Goal: Task Accomplishment & Management: Complete application form

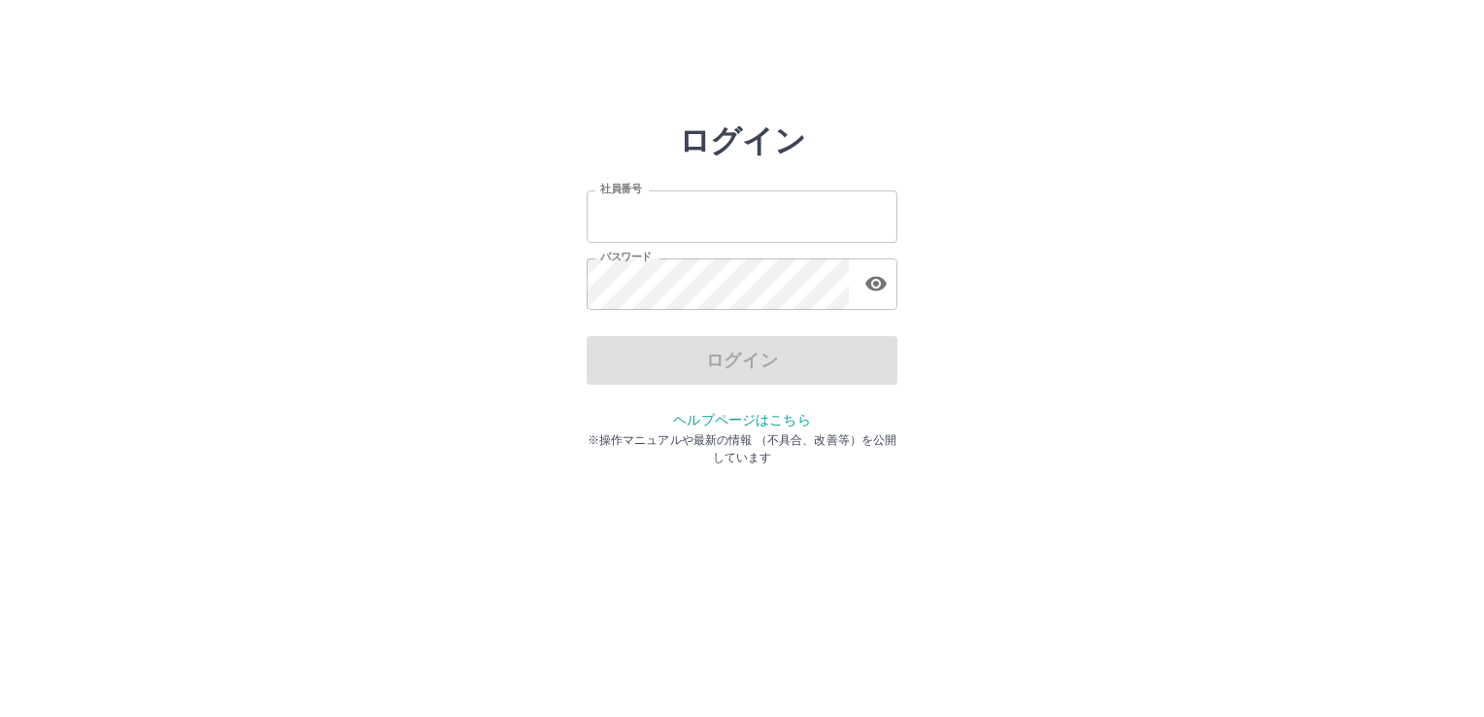
type input "*******"
click at [1201, 352] on div "ログイン 社員番号 ******* 社員番号 パスワード パスワード ログイン ヘルプページはこちら ※操作マニュアルや最新の情報 （不具合、改善等）を公開し…" at bounding box center [741, 277] width 1165 height 311
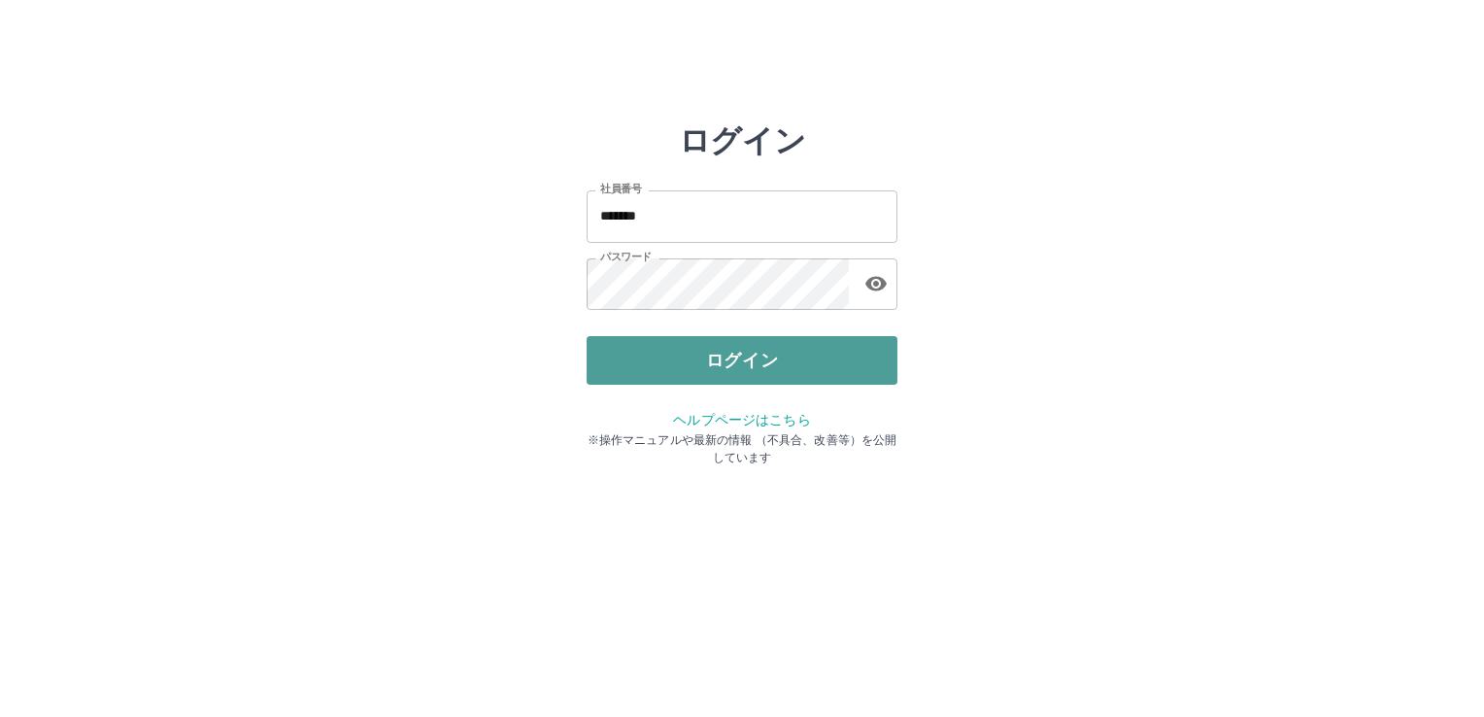
click at [836, 367] on button "ログイン" at bounding box center [742, 360] width 311 height 49
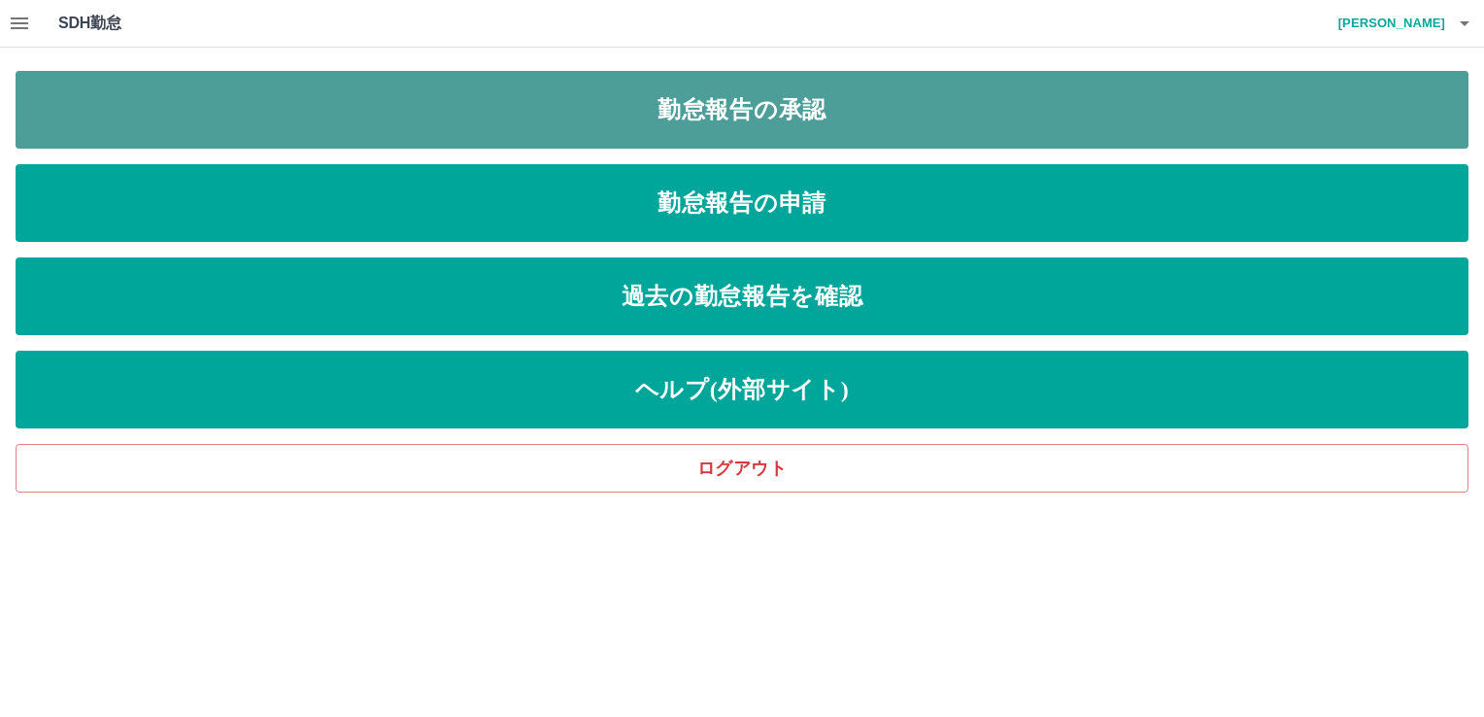
click at [489, 99] on link "勤怠報告の承認" at bounding box center [742, 110] width 1453 height 78
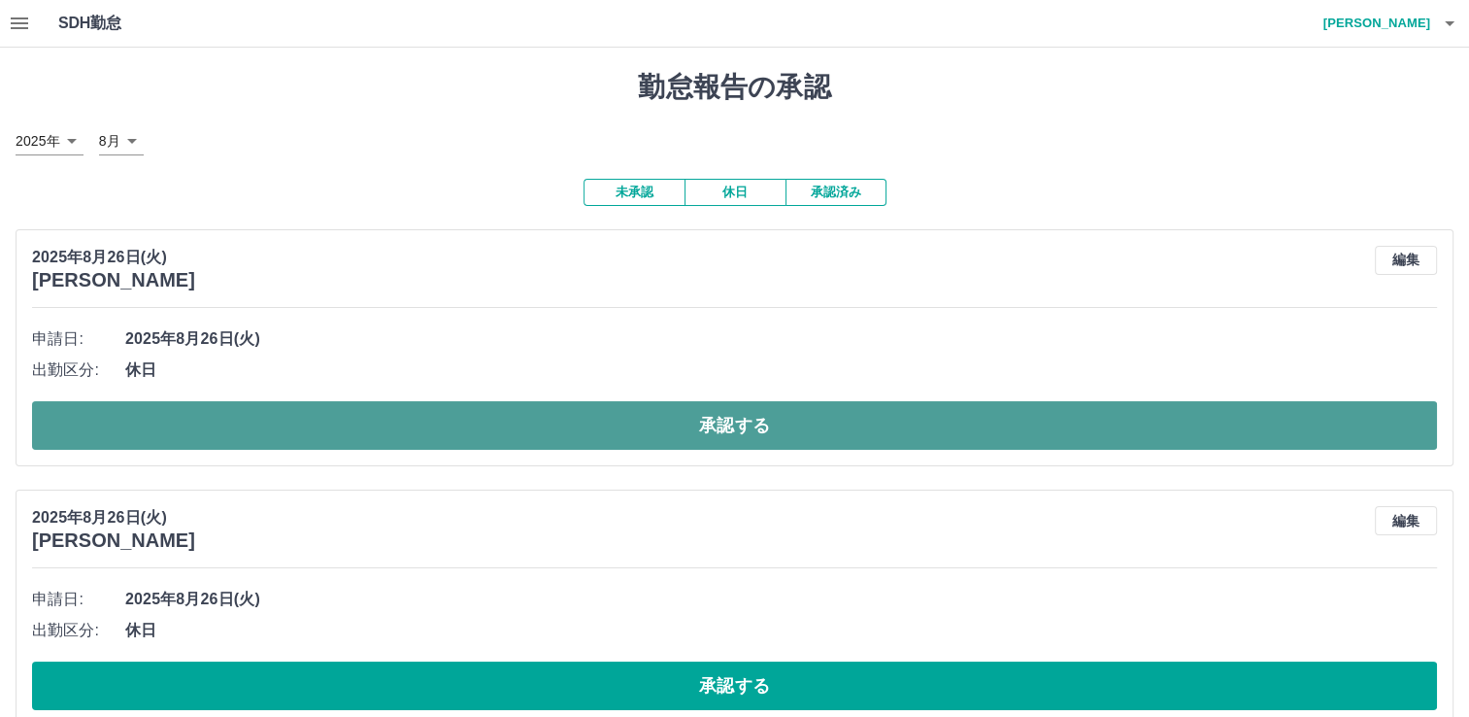
click at [461, 433] on button "承認する" at bounding box center [734, 425] width 1405 height 49
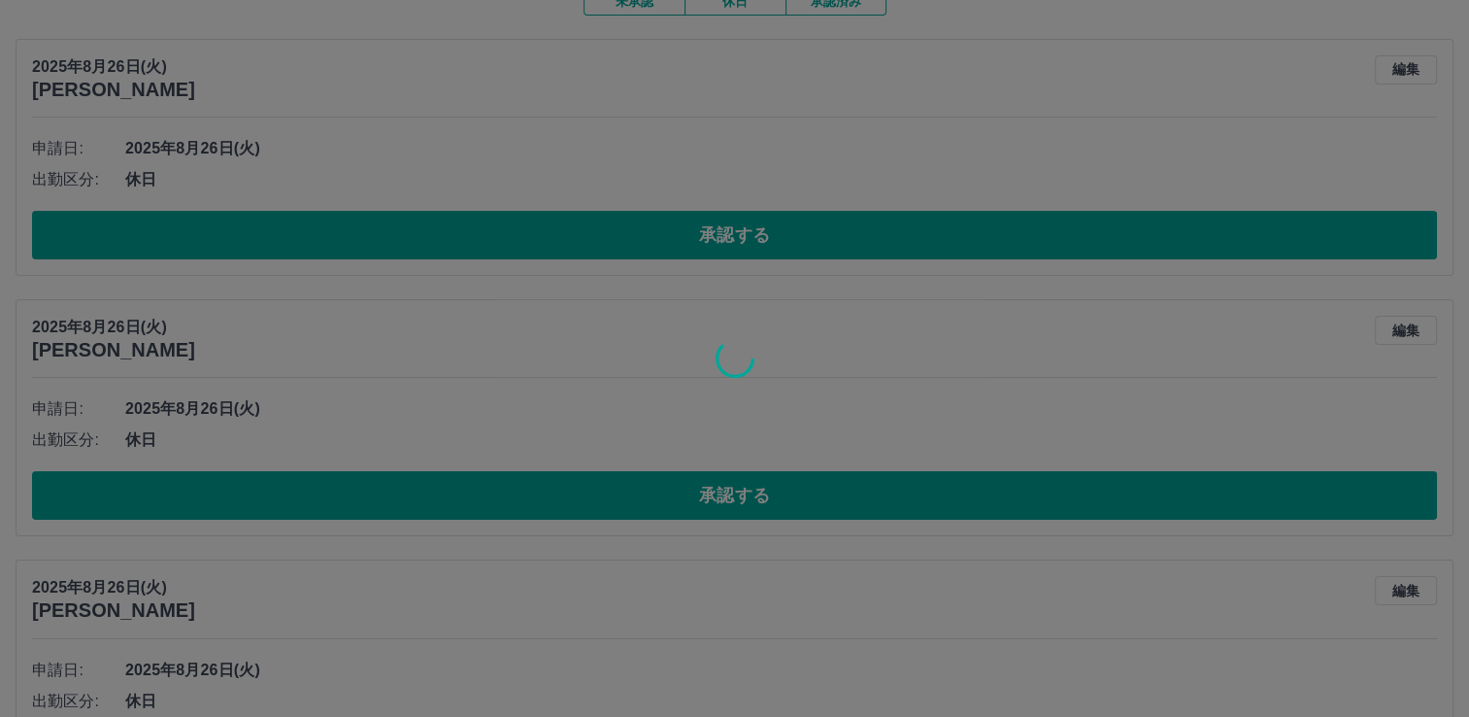
scroll to position [194, 0]
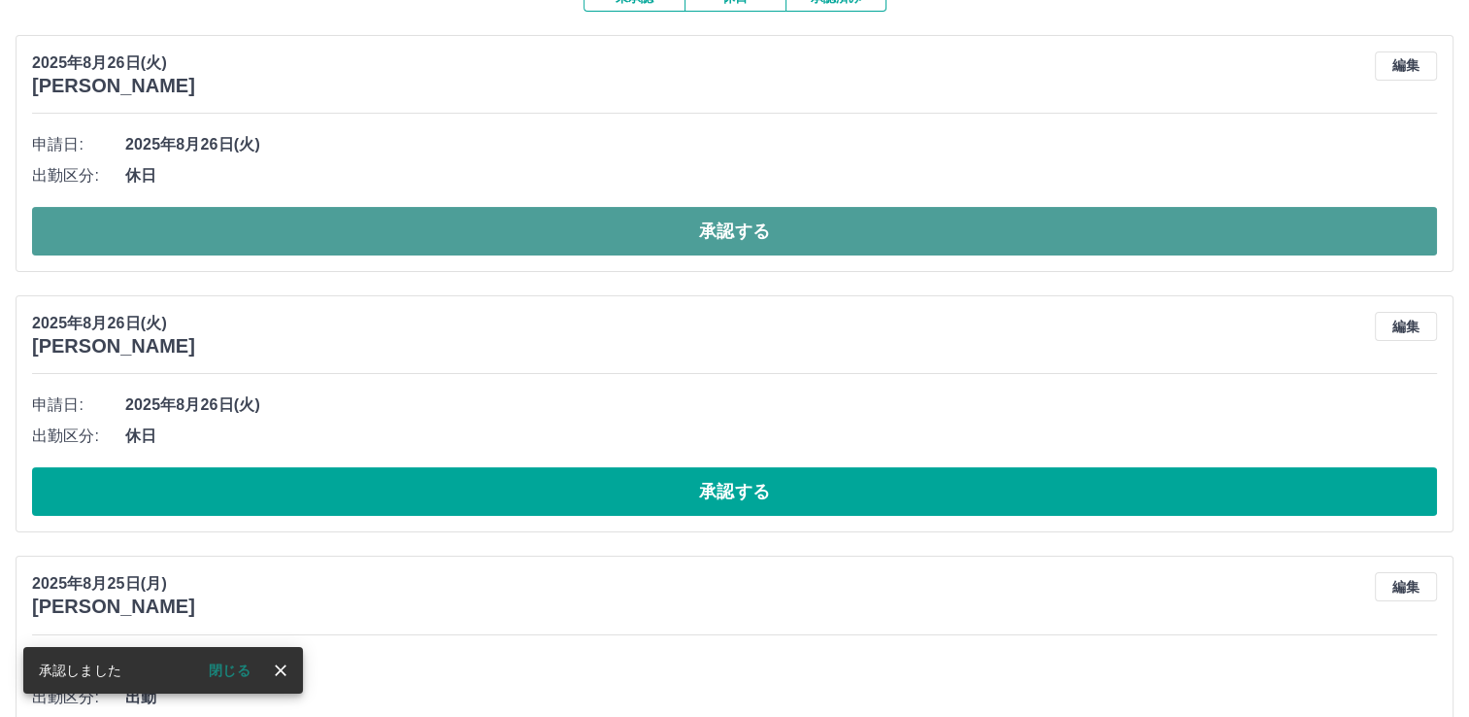
click at [502, 238] on button "承認する" at bounding box center [734, 231] width 1405 height 49
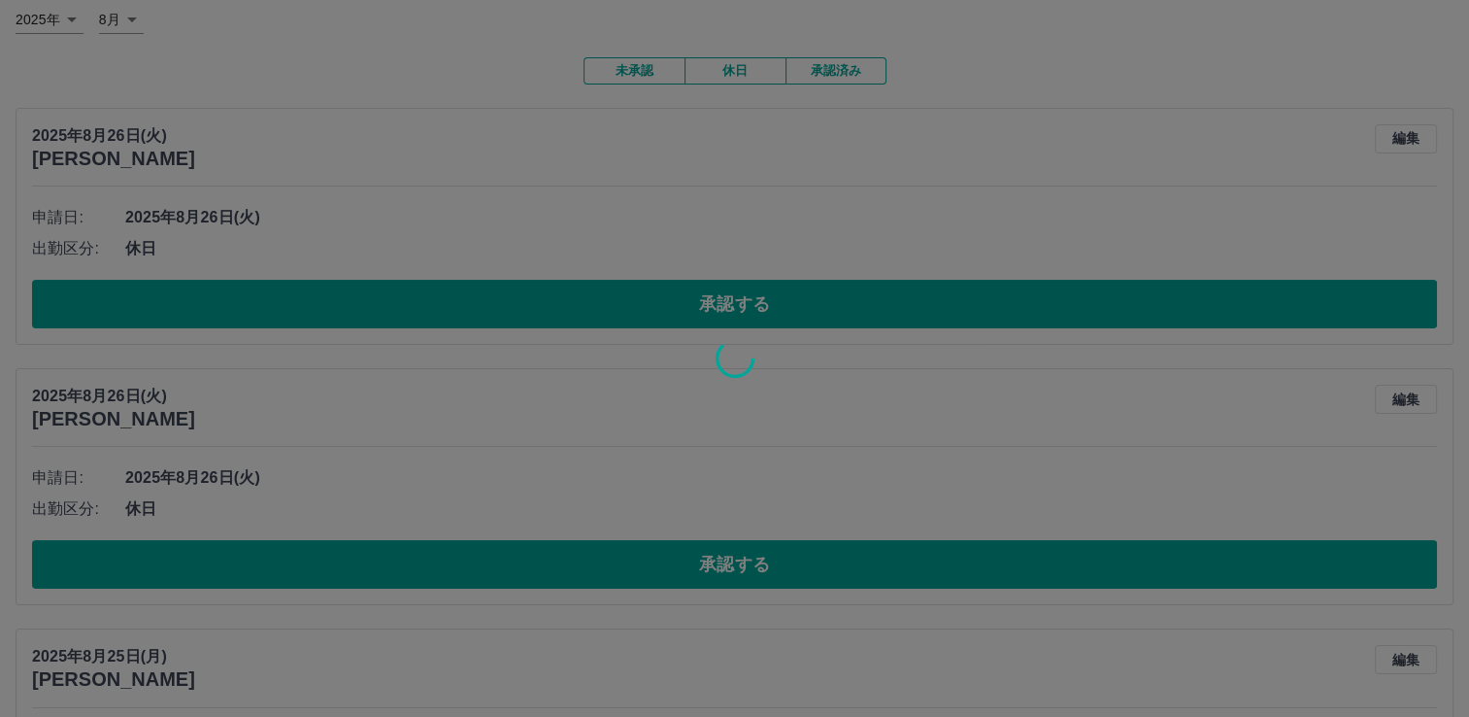
scroll to position [128, 0]
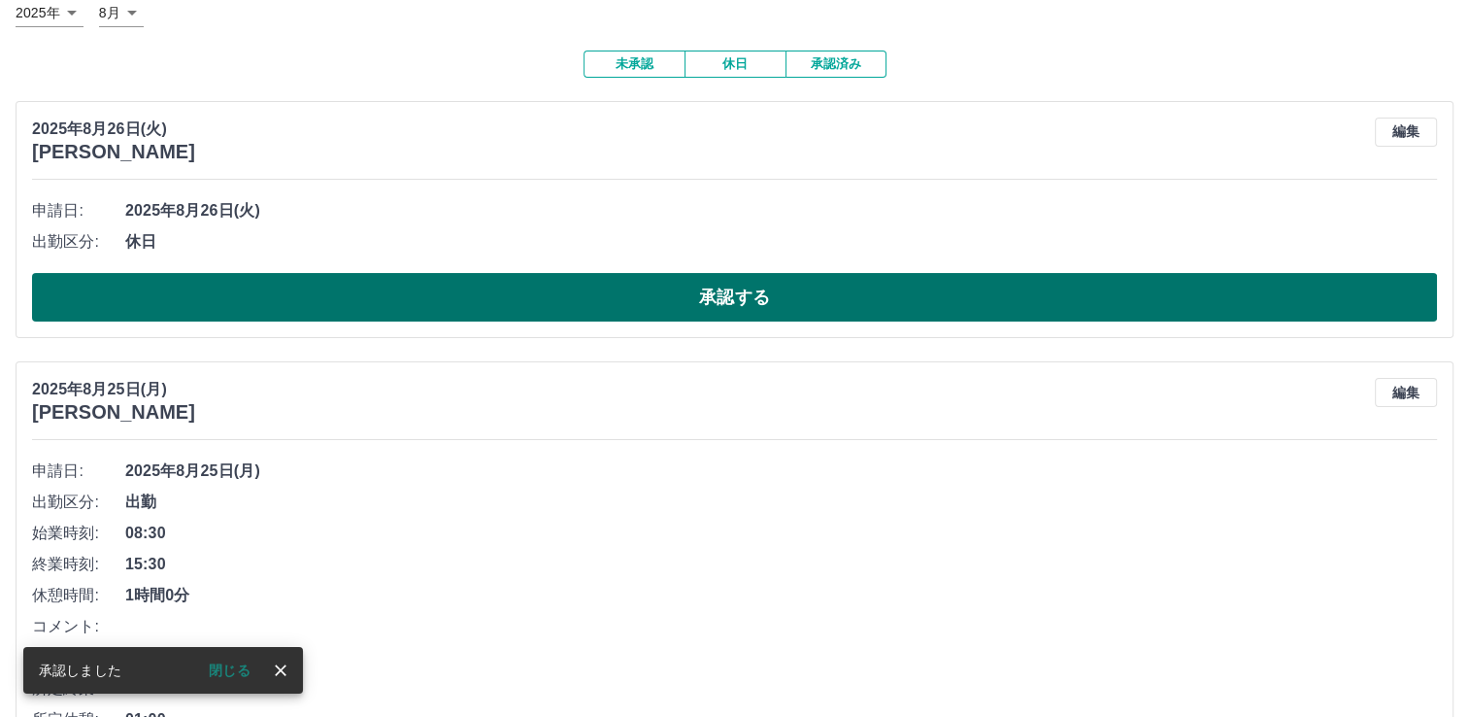
click at [469, 301] on button "承認する" at bounding box center [734, 297] width 1405 height 49
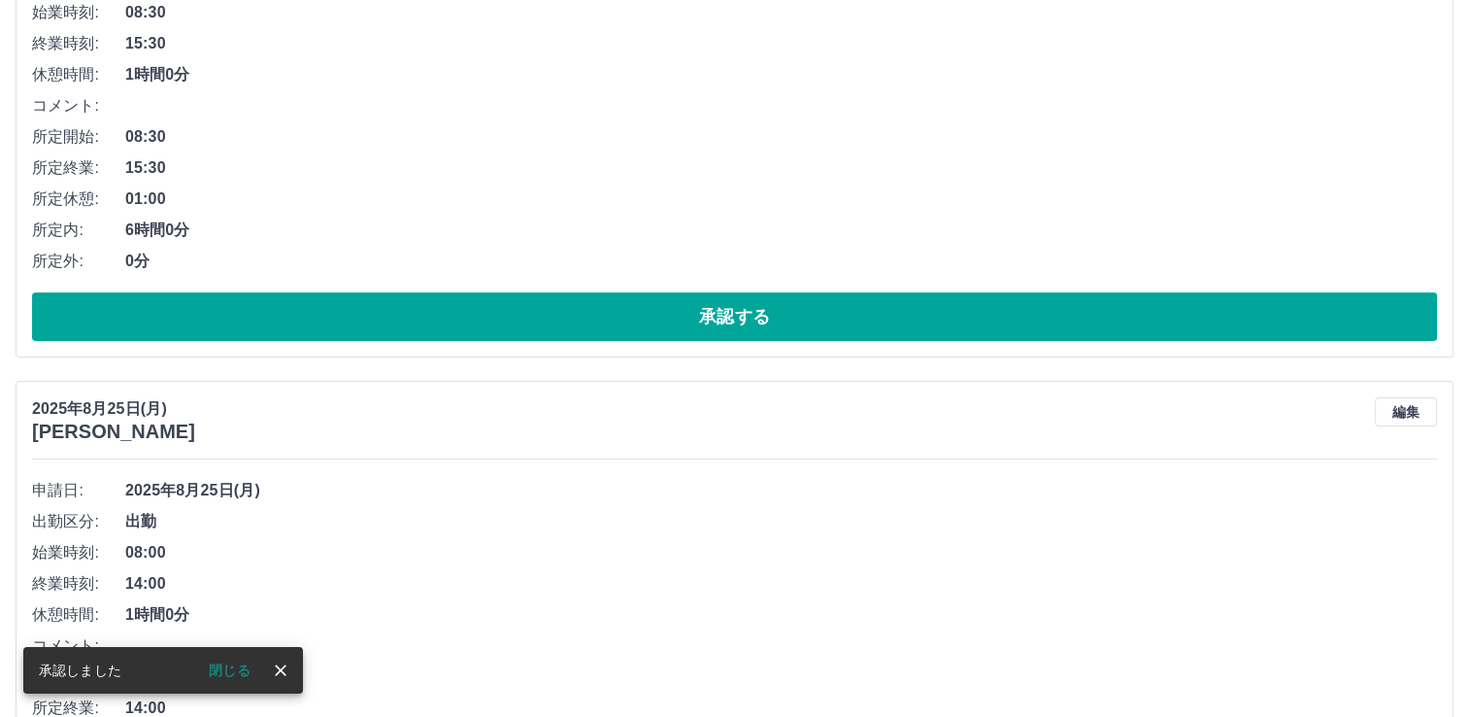
scroll to position [451, 0]
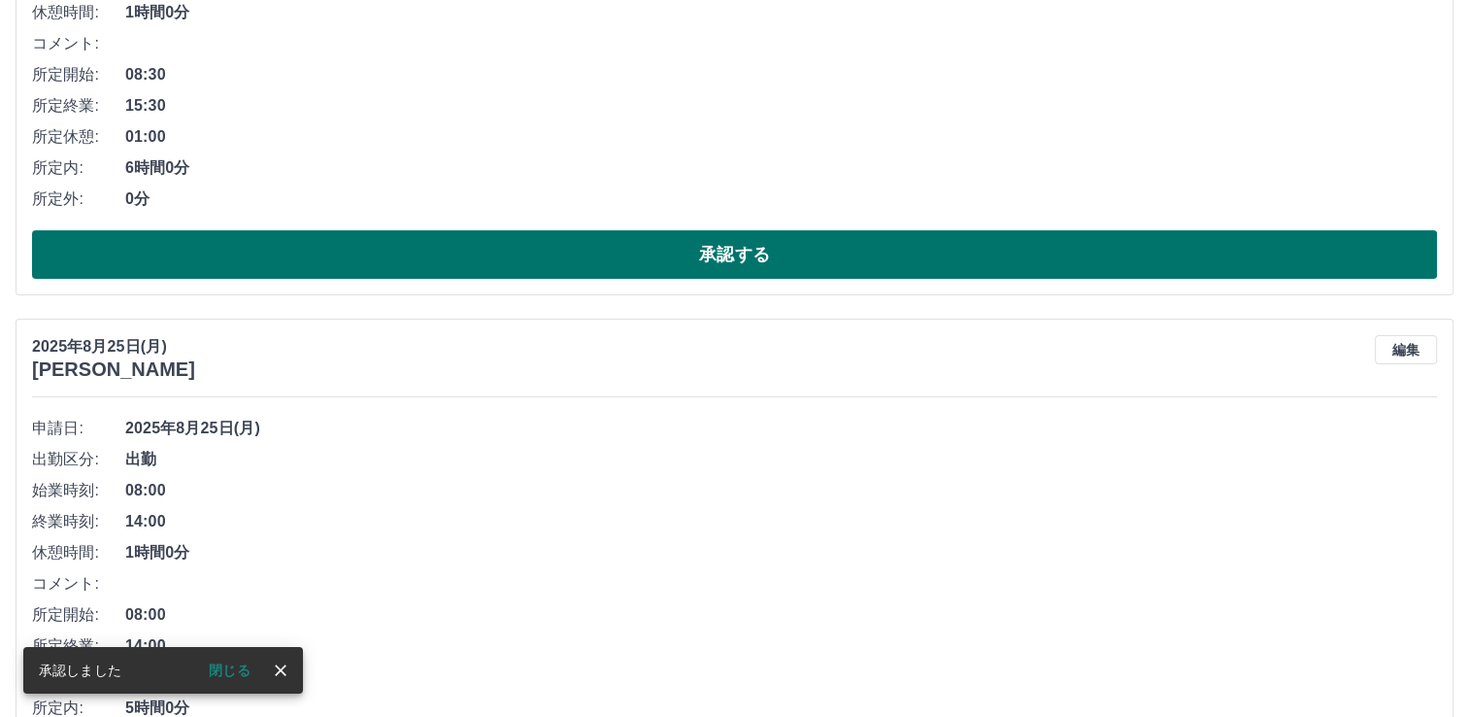
click at [724, 262] on button "承認する" at bounding box center [734, 254] width 1405 height 49
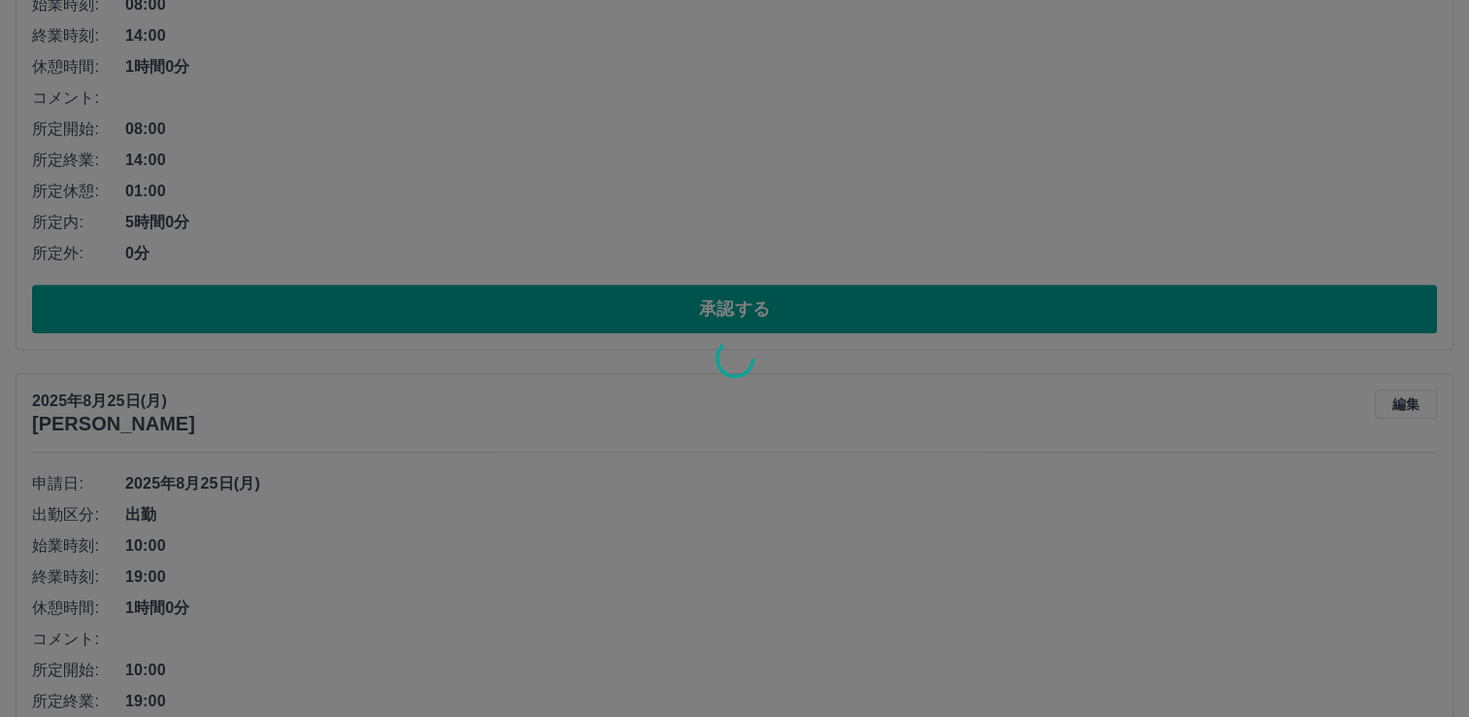
scroll to position [396, 0]
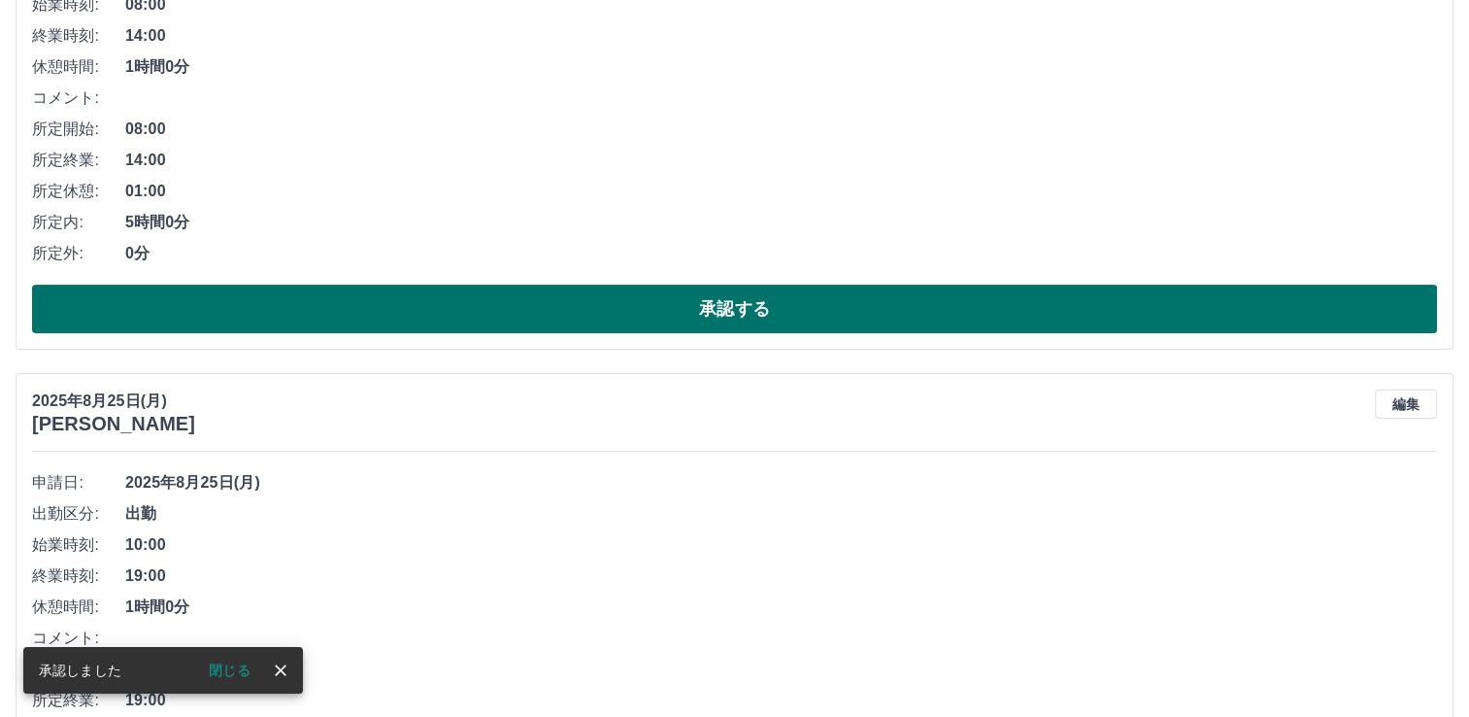
click at [770, 298] on button "承認する" at bounding box center [734, 309] width 1405 height 49
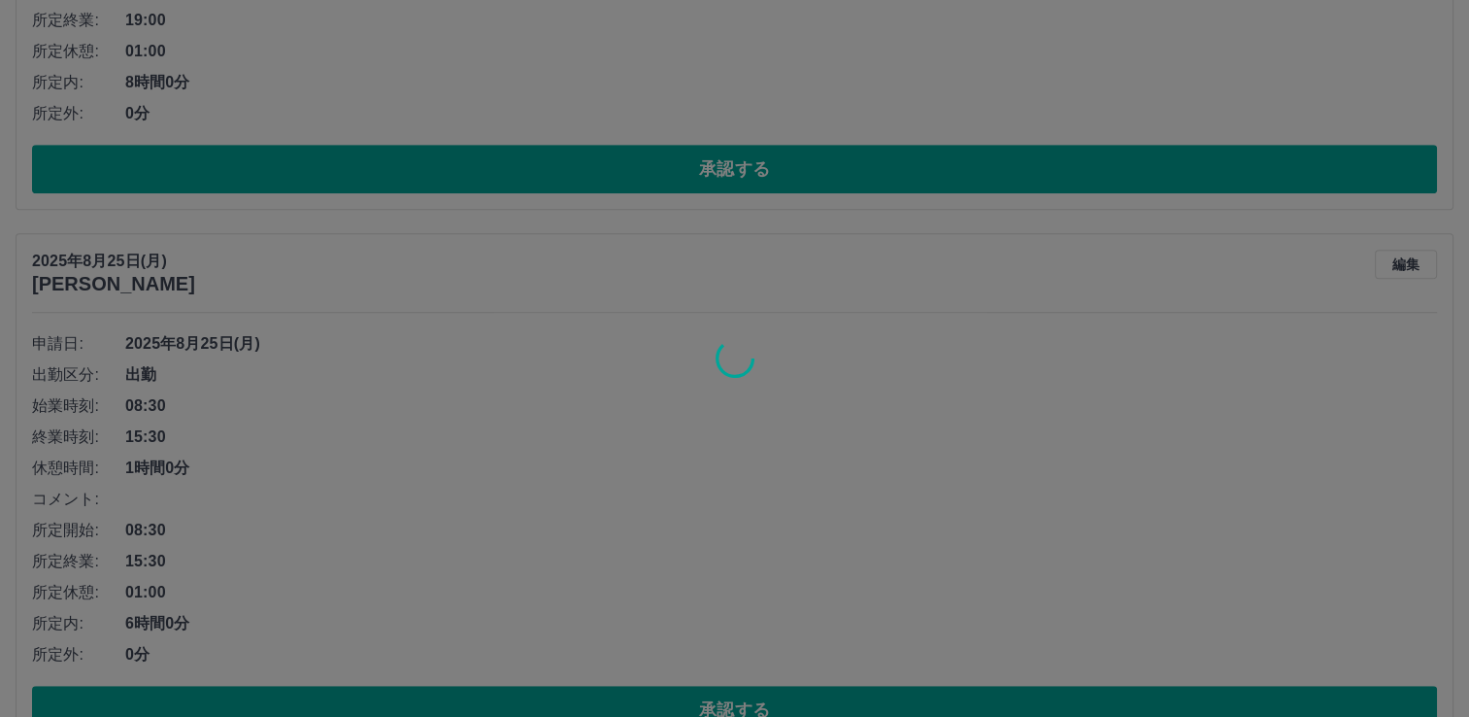
scroll to position [537, 0]
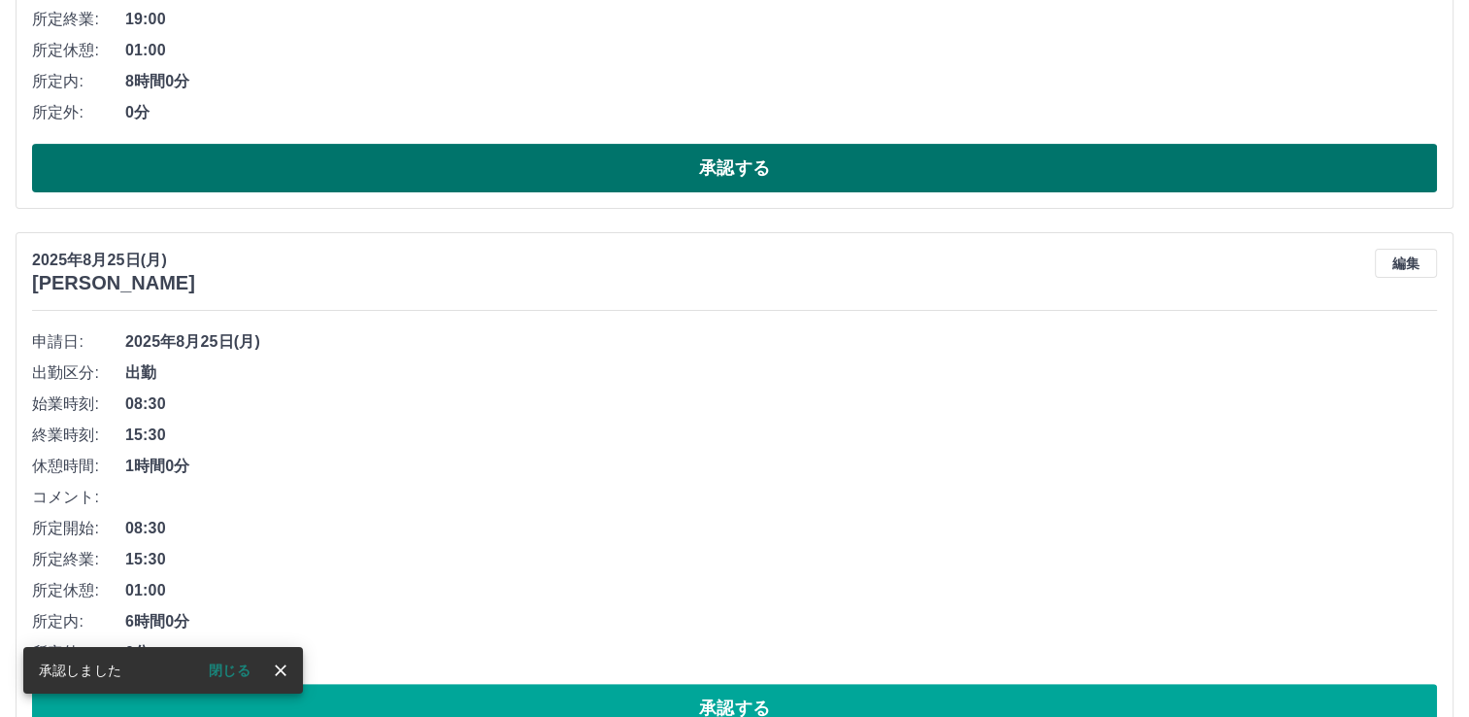
click at [813, 177] on button "承認する" at bounding box center [734, 168] width 1405 height 49
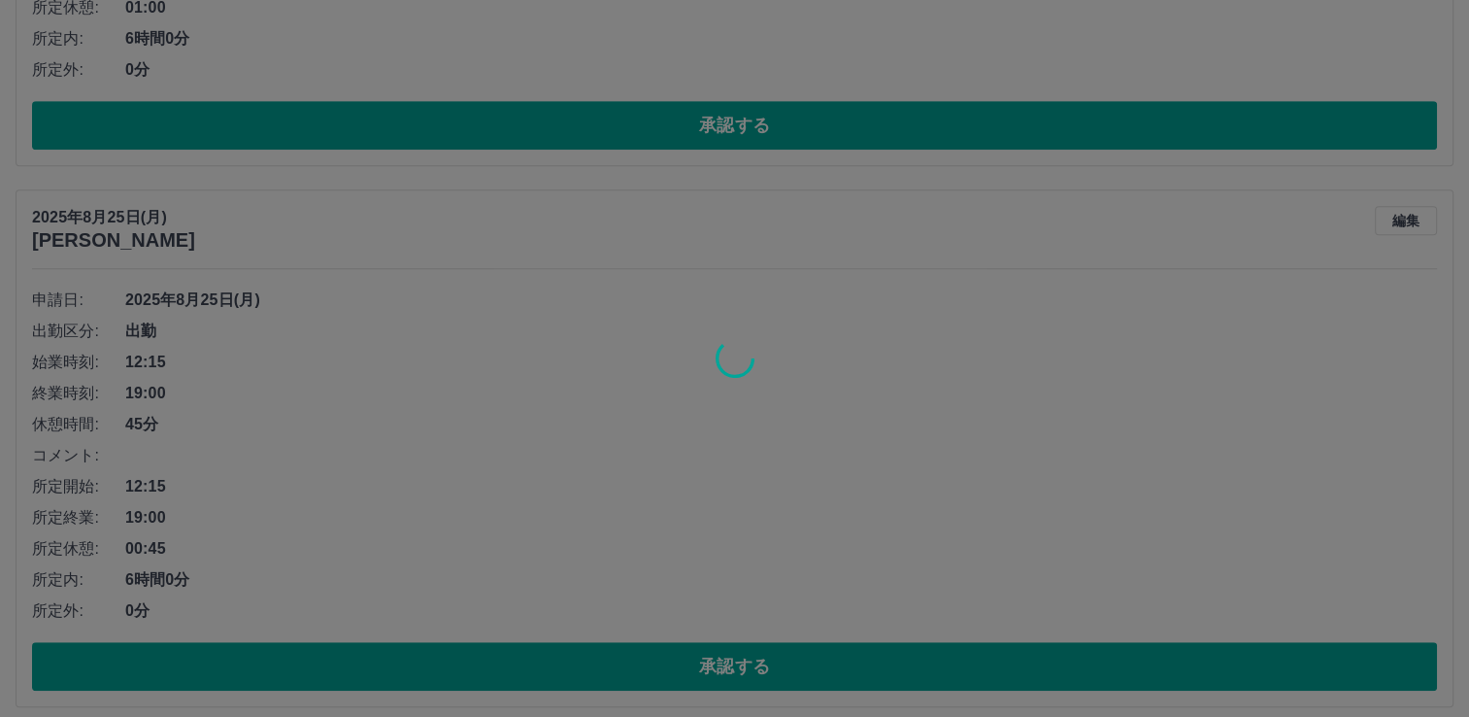
scroll to position [581, 0]
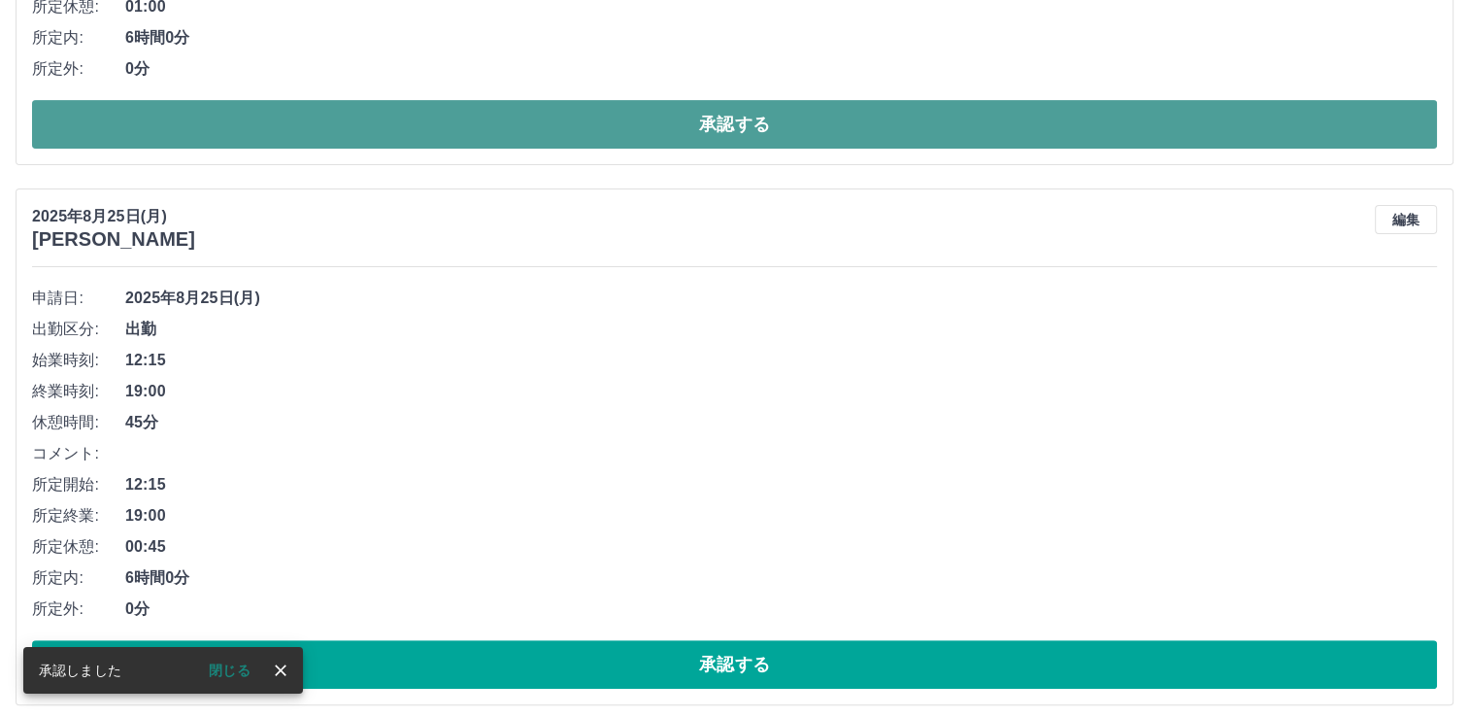
click at [823, 122] on button "承認する" at bounding box center [734, 124] width 1405 height 49
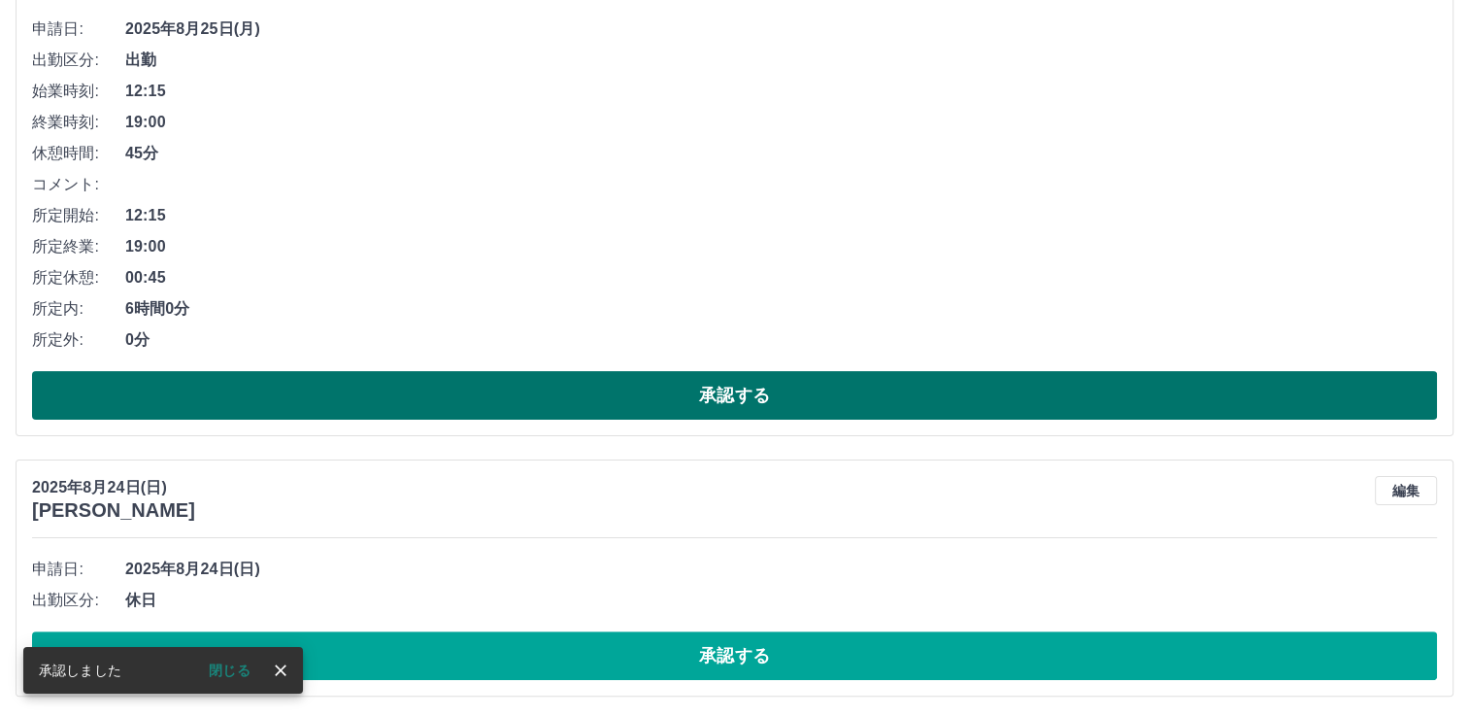
scroll to position [313, 0]
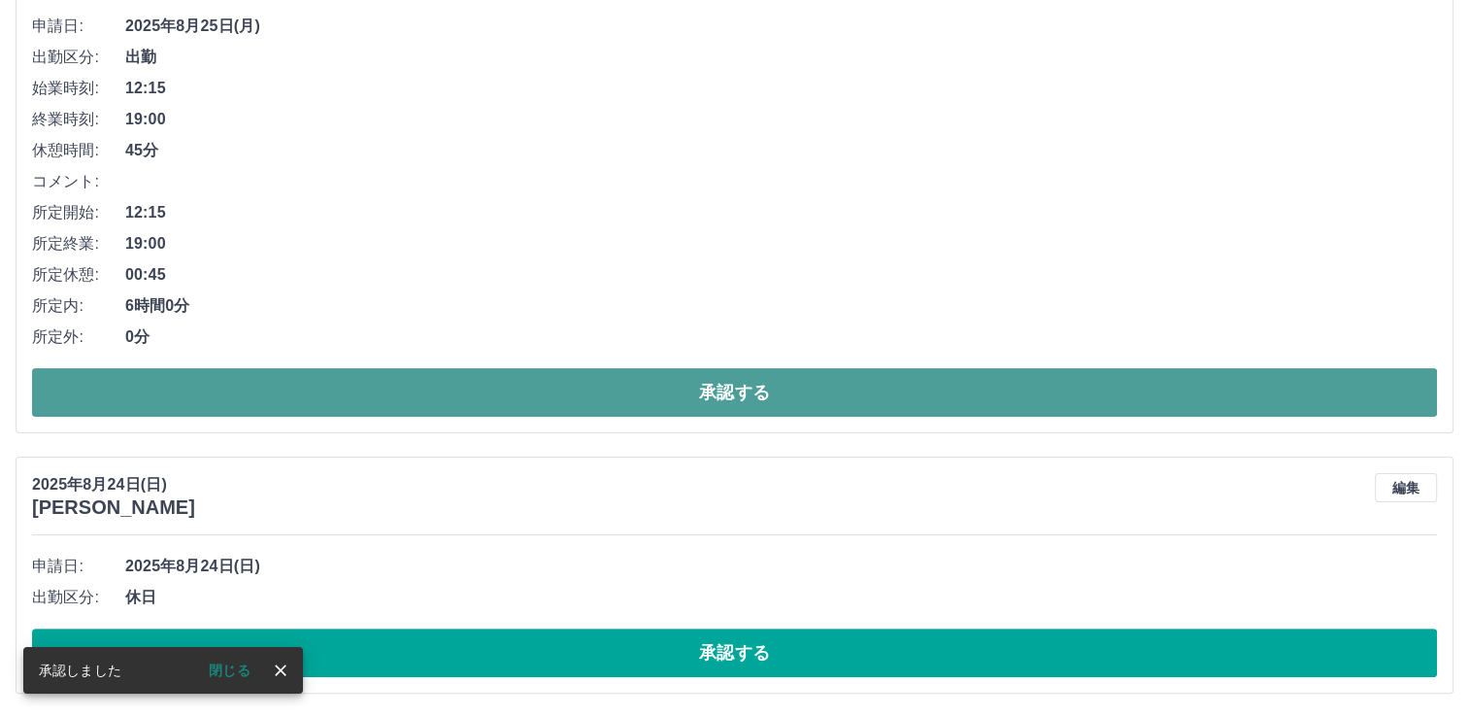
click at [738, 385] on button "承認する" at bounding box center [734, 392] width 1405 height 49
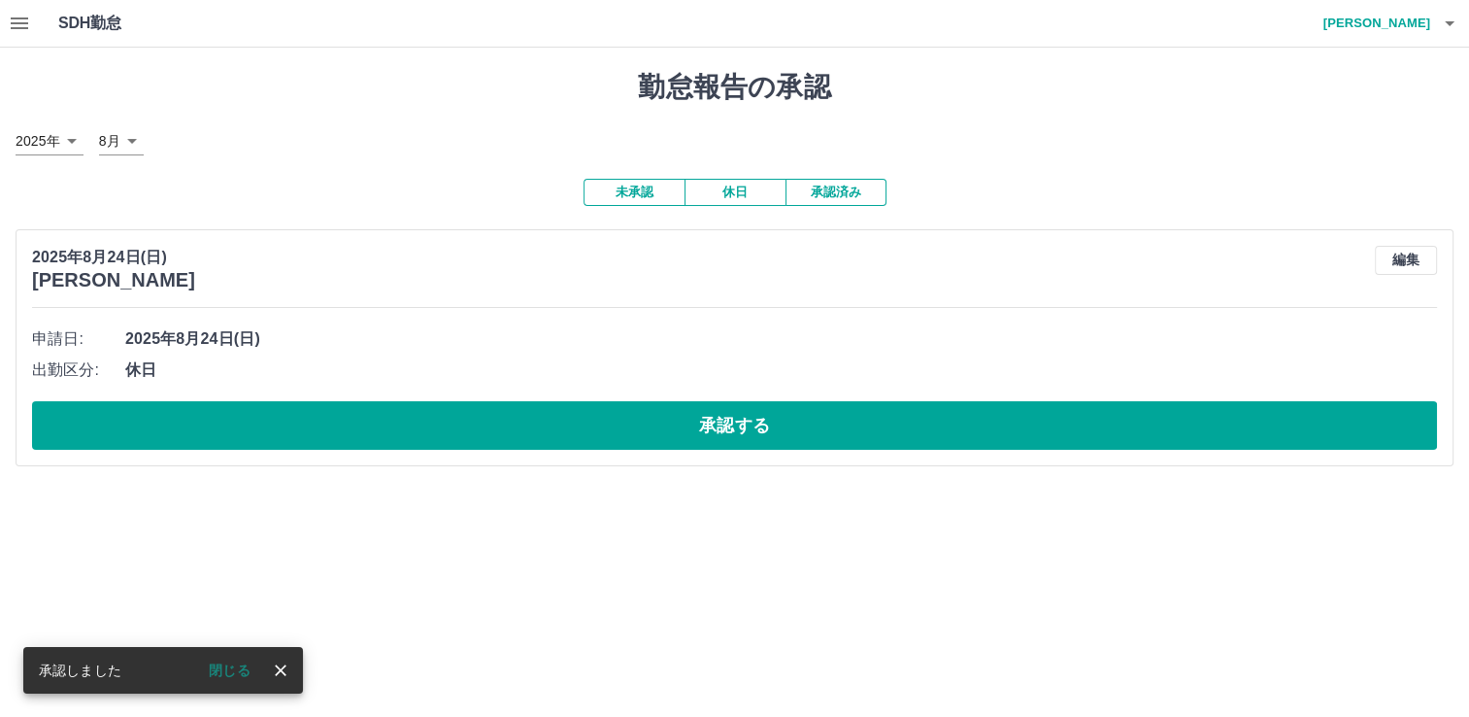
scroll to position [0, 0]
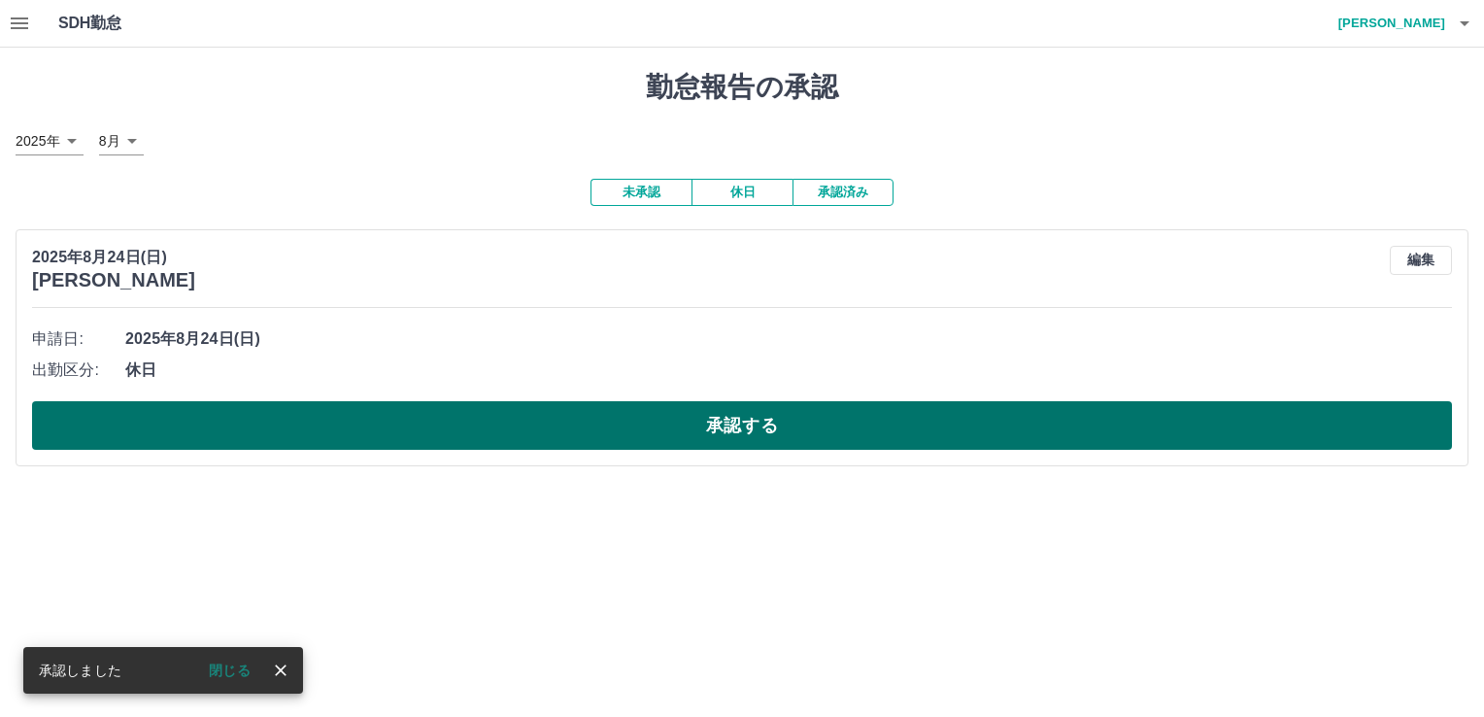
click at [799, 424] on button "承認する" at bounding box center [742, 425] width 1420 height 49
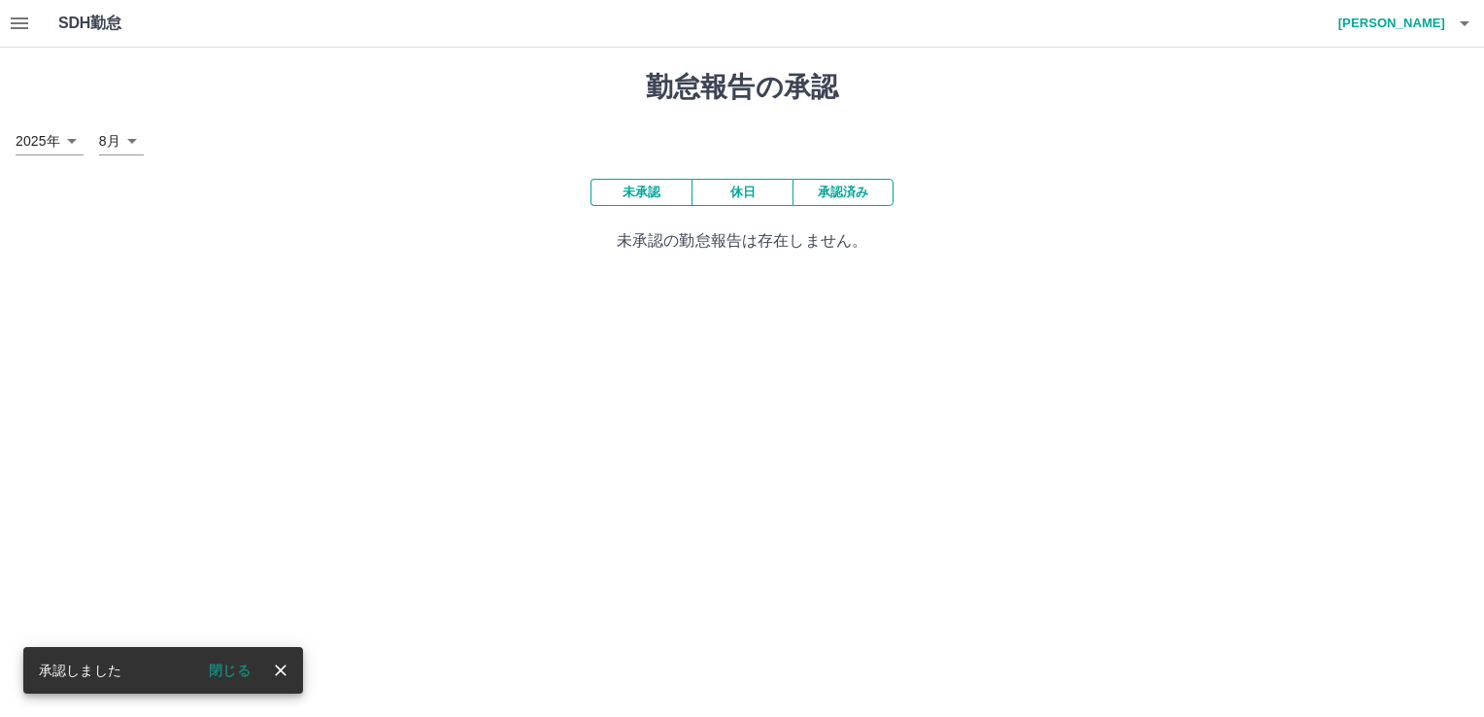
click at [12, 21] on icon "button" at bounding box center [19, 23] width 23 height 23
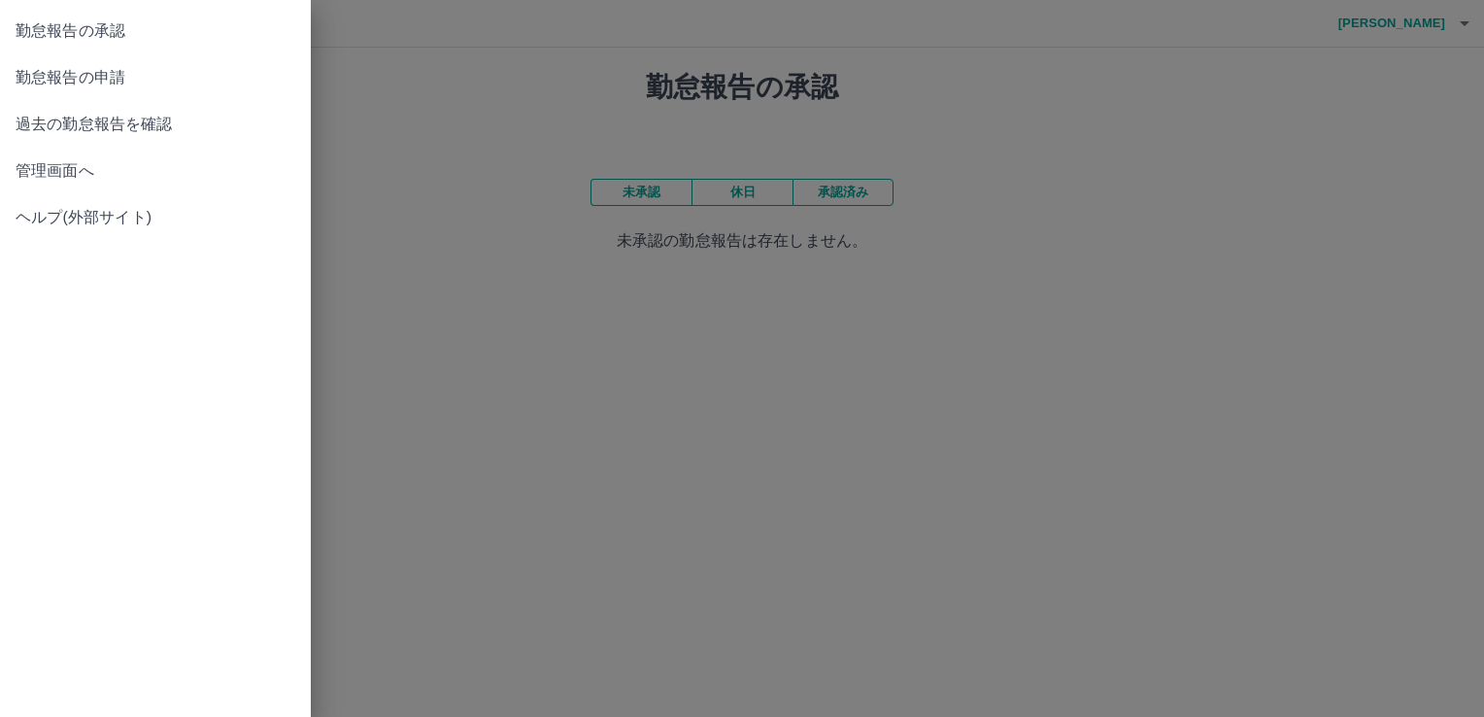
click at [134, 123] on span "過去の勤怠報告を確認" at bounding box center [156, 124] width 280 height 23
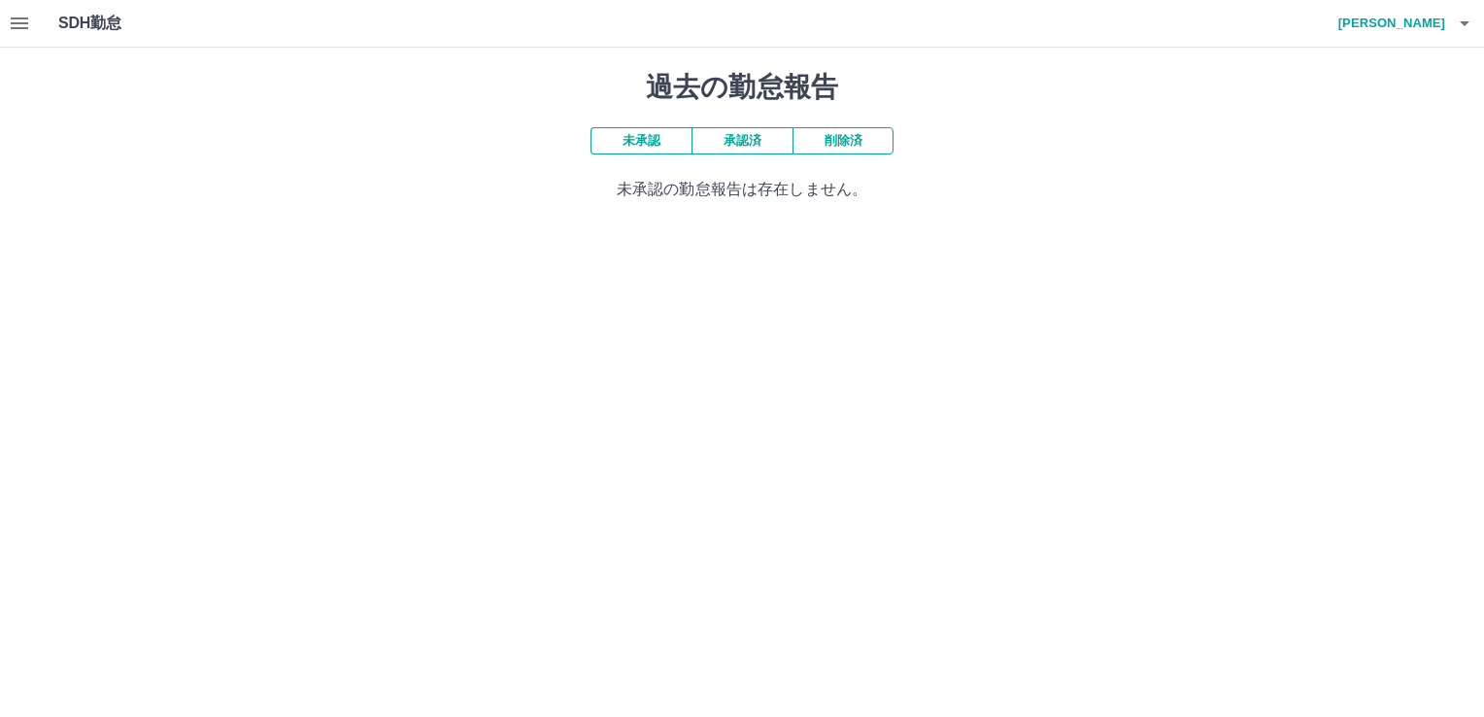
click at [753, 150] on button "承認済" at bounding box center [741, 140] width 101 height 27
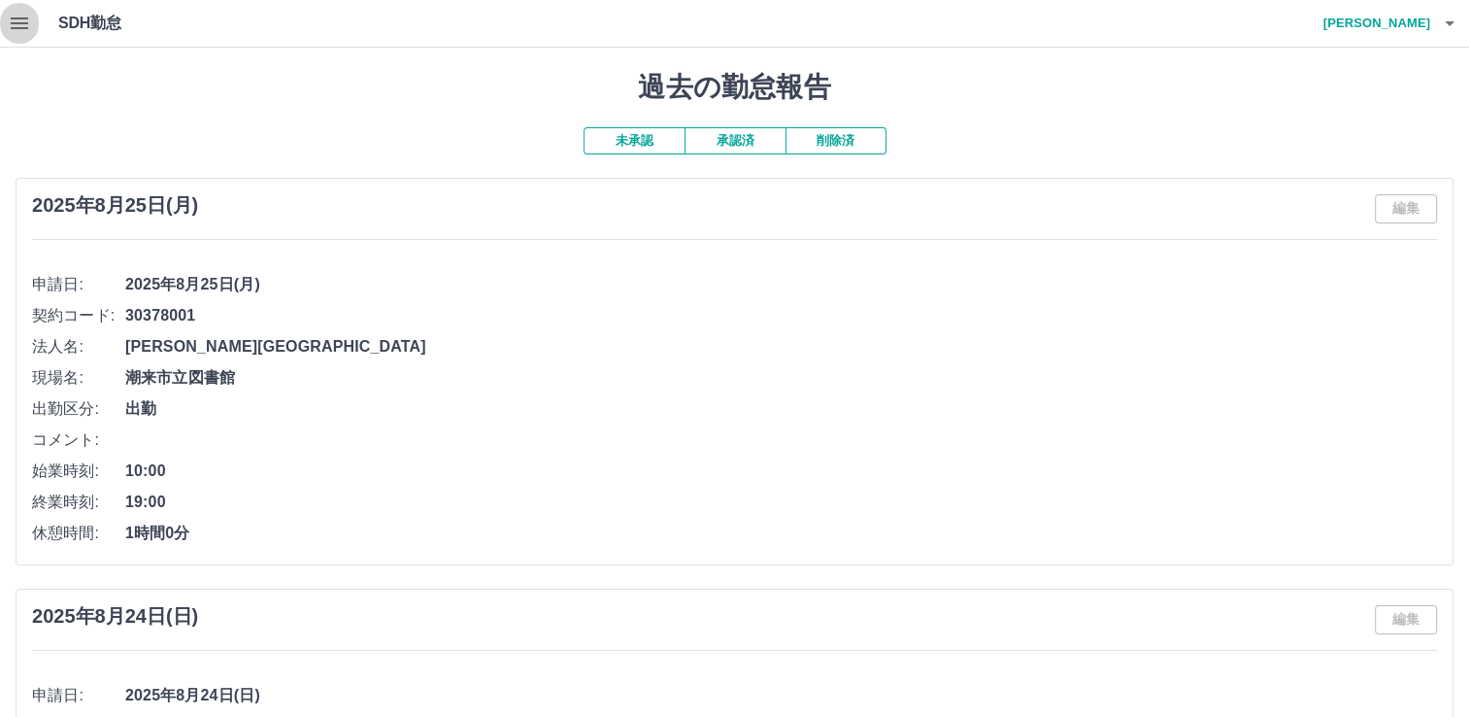
click at [30, 22] on icon "button" at bounding box center [19, 23] width 23 height 23
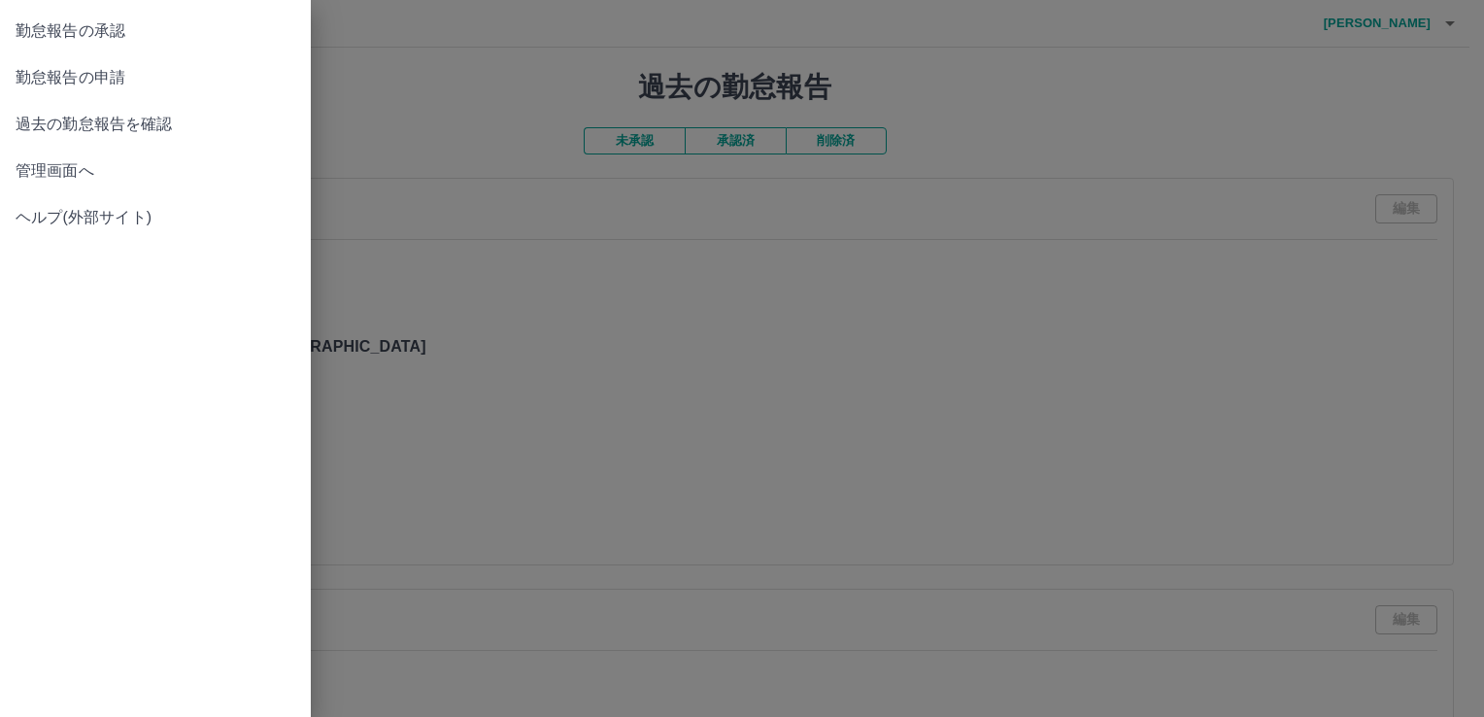
click at [547, 96] on div at bounding box center [742, 358] width 1484 height 717
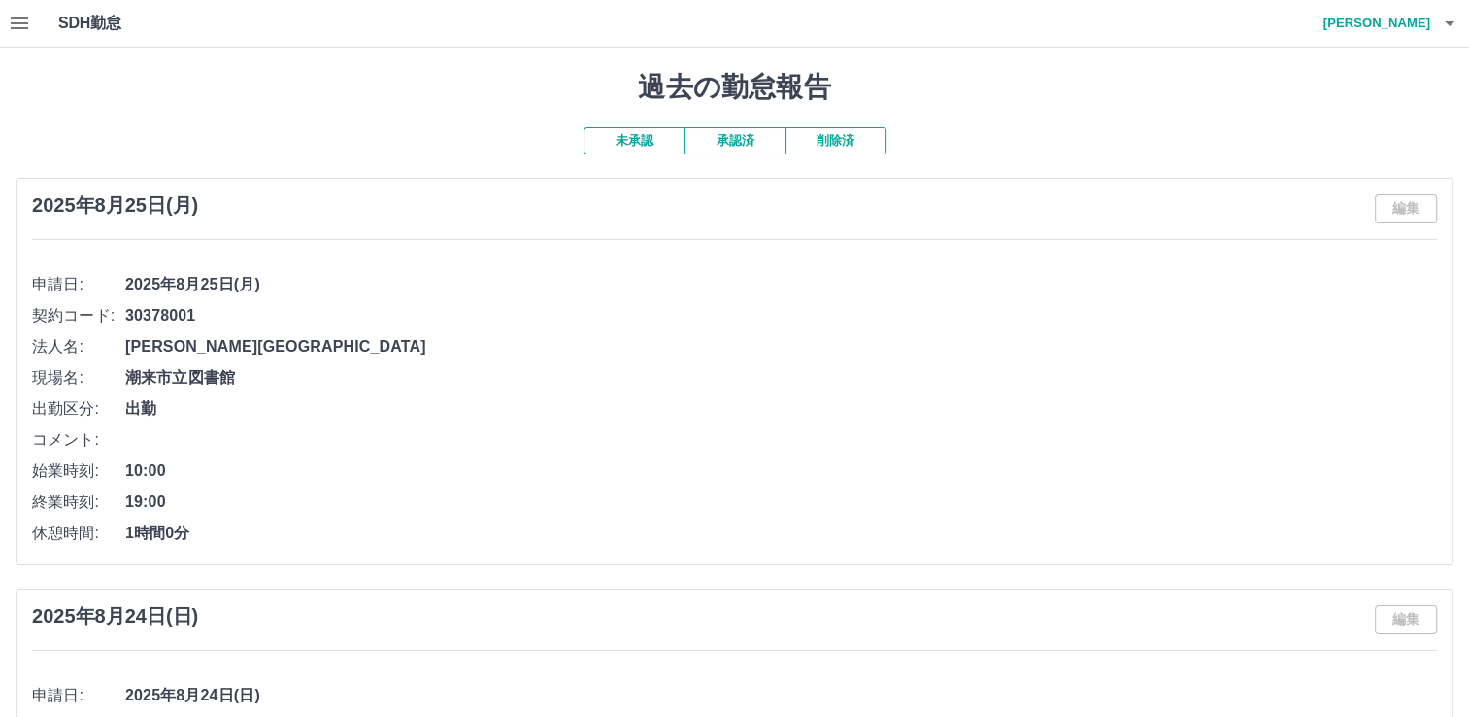
click at [20, 22] on icon "button" at bounding box center [19, 23] width 17 height 12
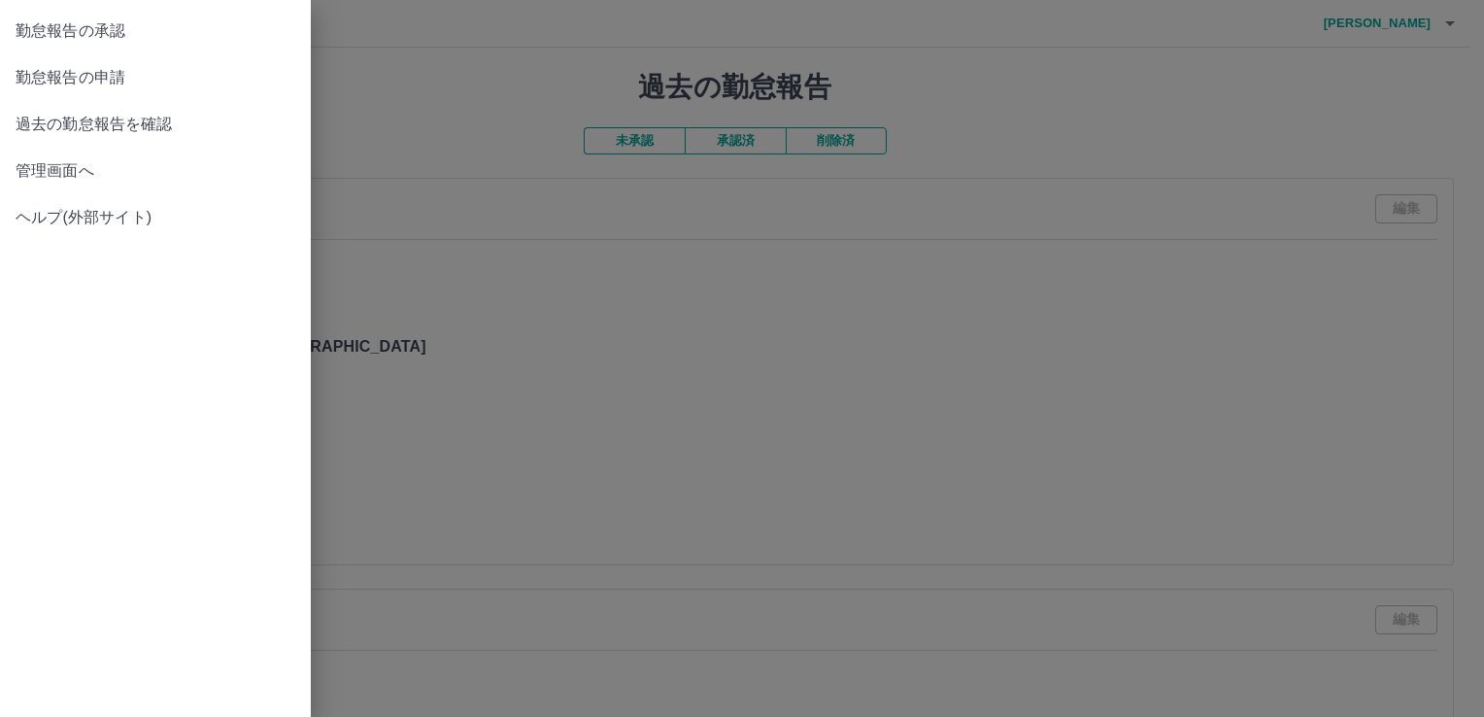
click at [91, 87] on span "勤怠報告の申請" at bounding box center [156, 77] width 280 height 23
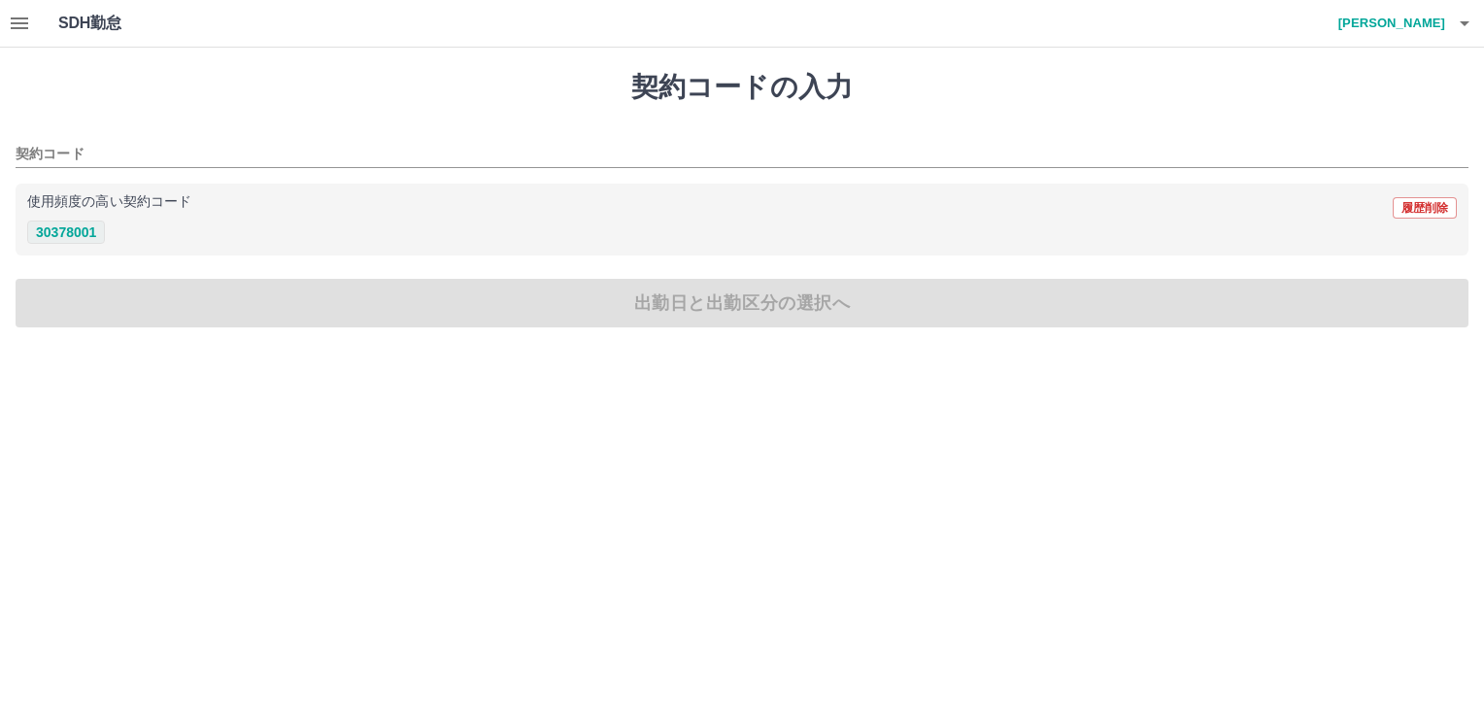
click at [81, 235] on button "30378001" at bounding box center [66, 231] width 78 height 23
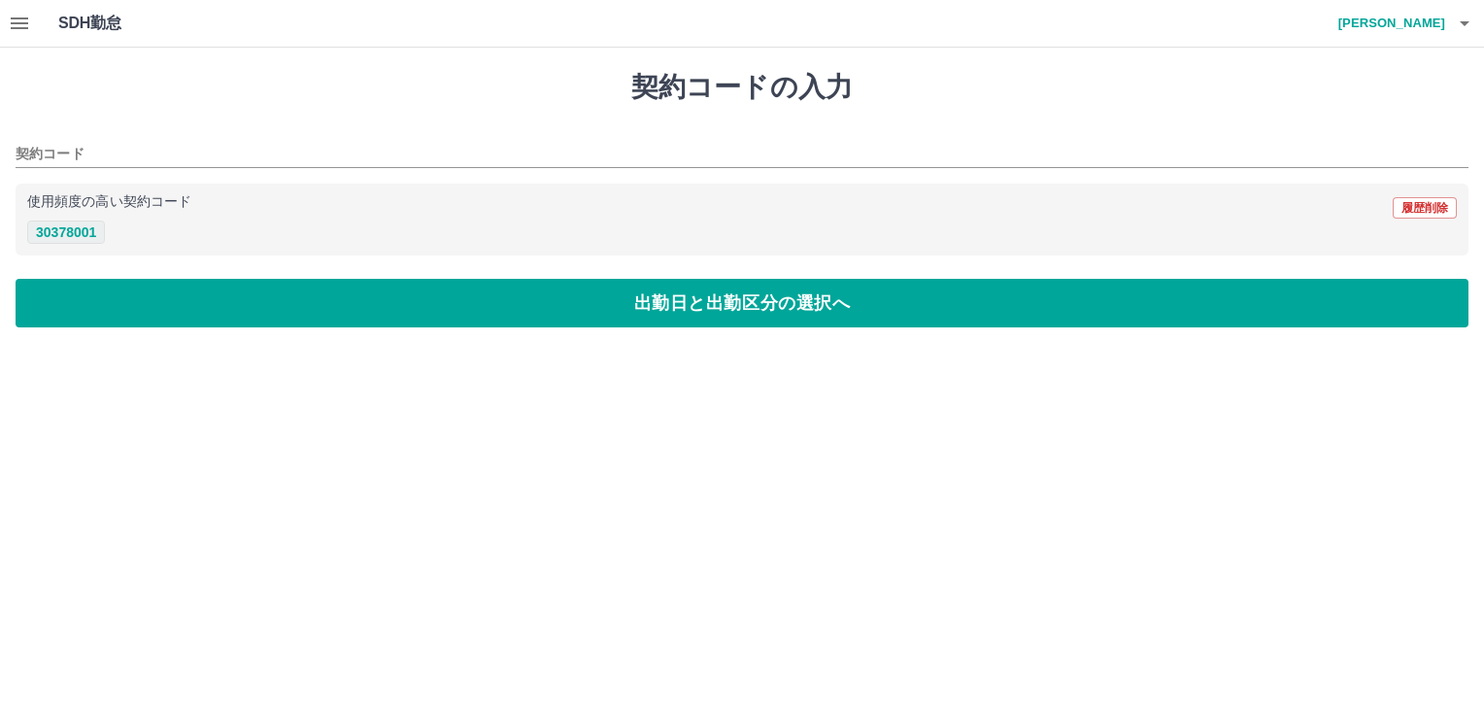
type input "********"
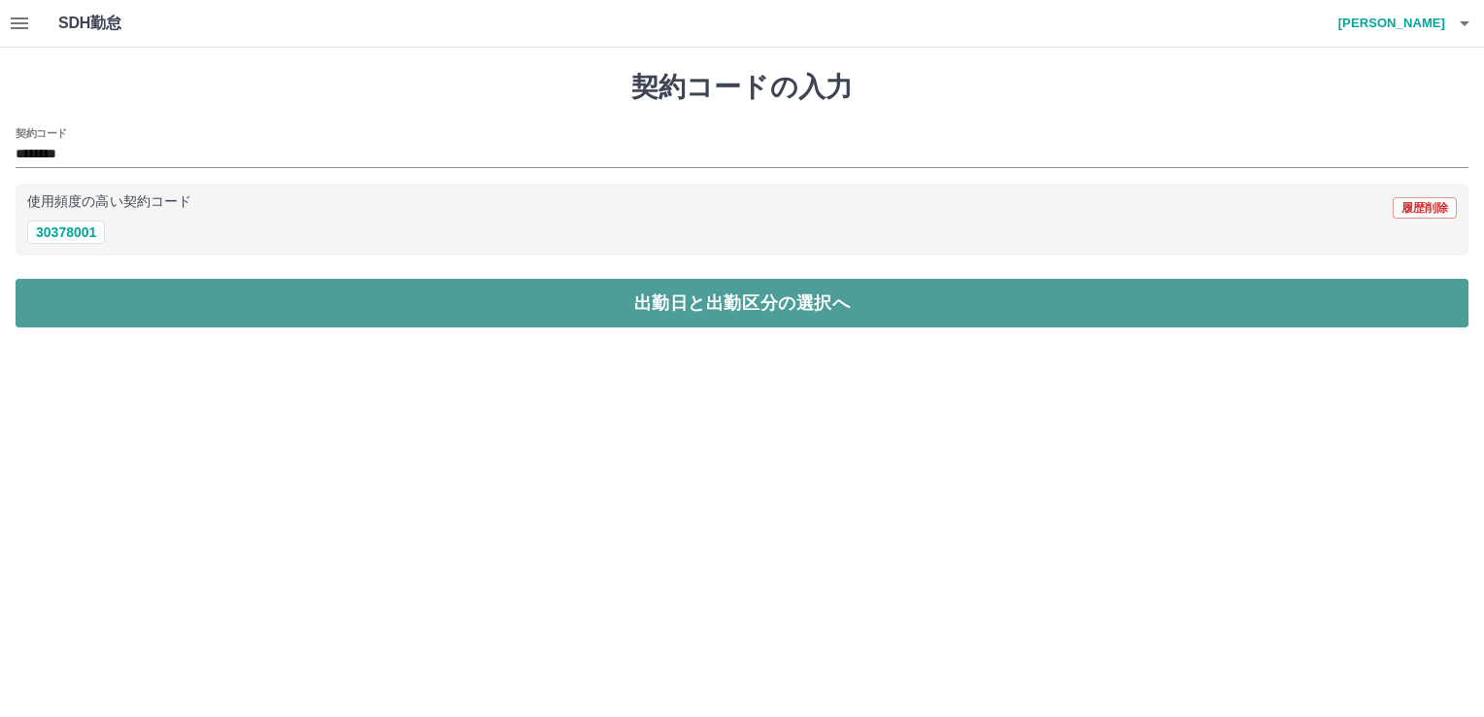
click at [100, 302] on button "出勤日と出勤区分の選択へ" at bounding box center [742, 303] width 1453 height 49
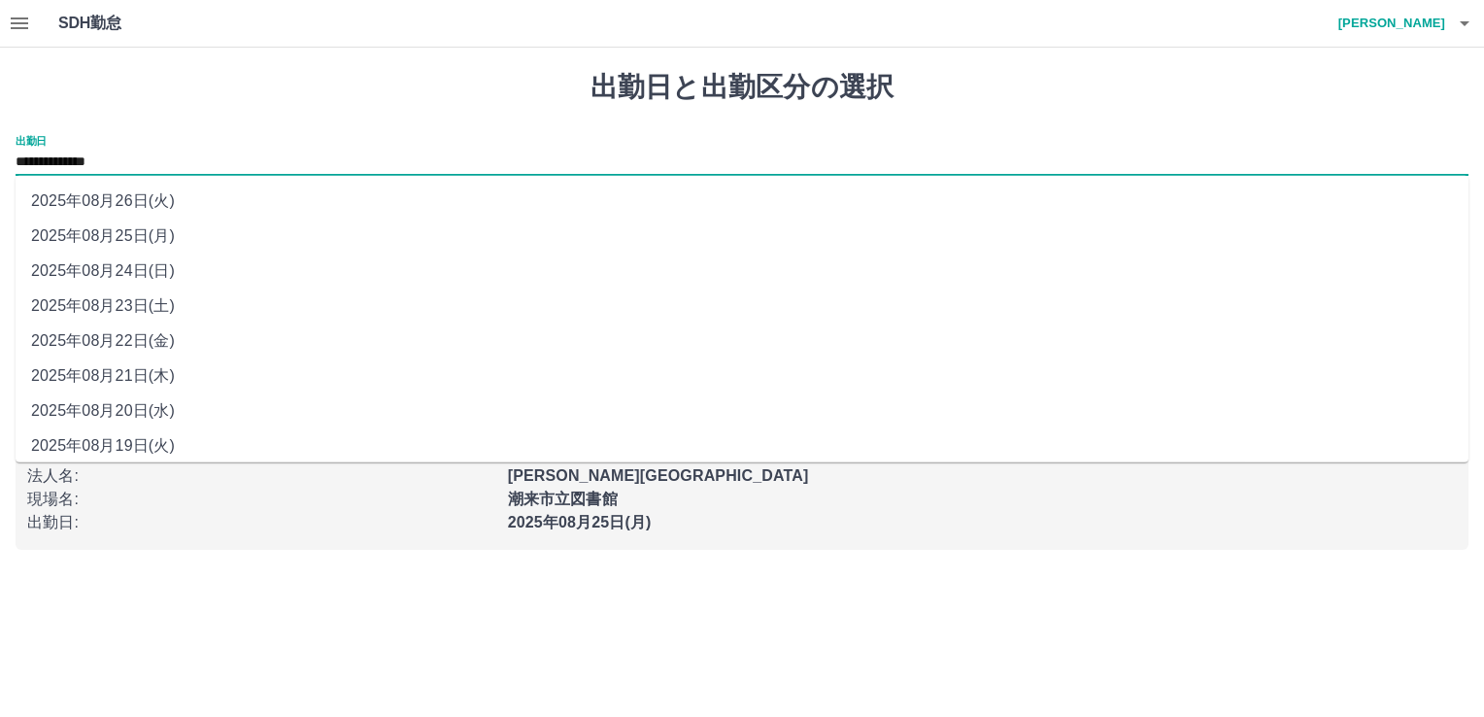
click at [130, 161] on input "**********" at bounding box center [742, 163] width 1453 height 24
drag, startPoint x: 130, startPoint y: 161, endPoint x: 157, endPoint y: 208, distance: 54.0
click at [157, 208] on li "2025年08月26日(火)" at bounding box center [742, 201] width 1453 height 35
type input "**********"
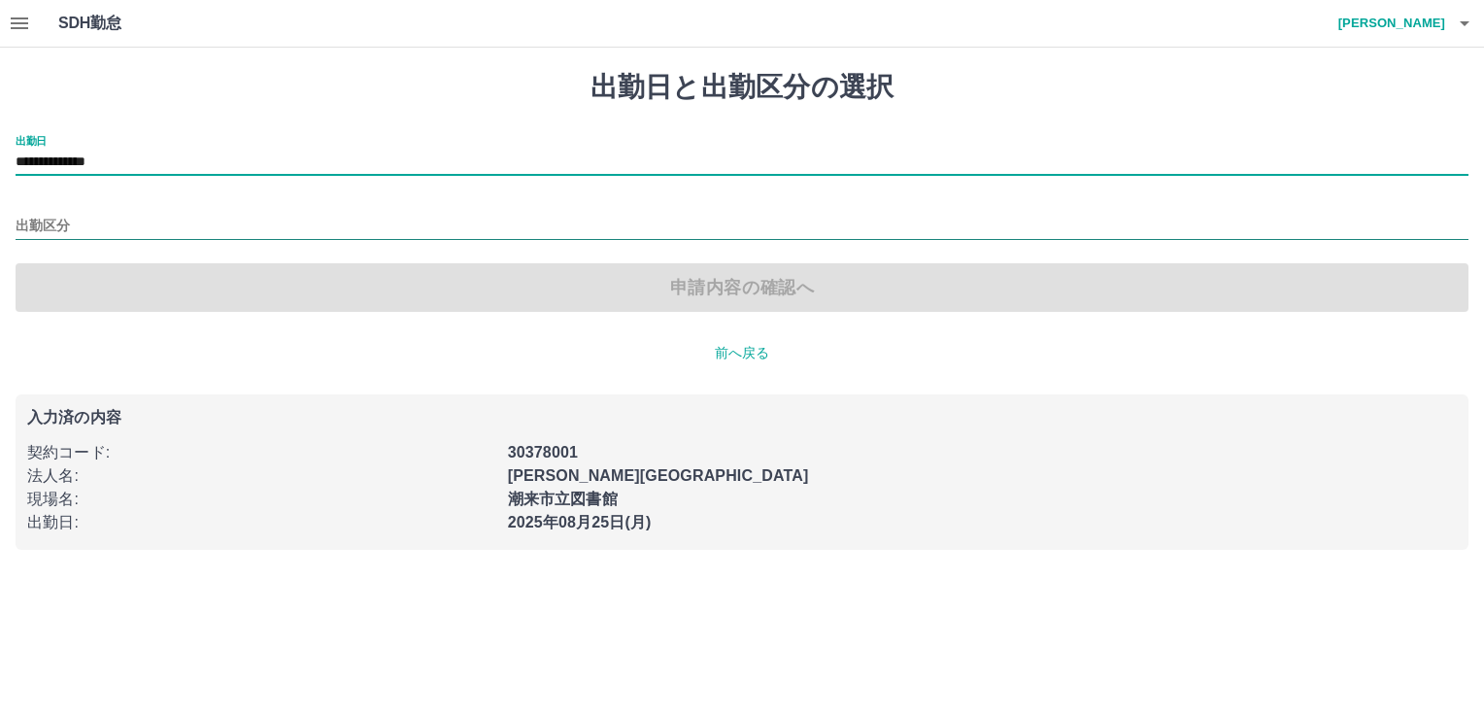
click at [51, 227] on input "出勤区分" at bounding box center [742, 227] width 1453 height 24
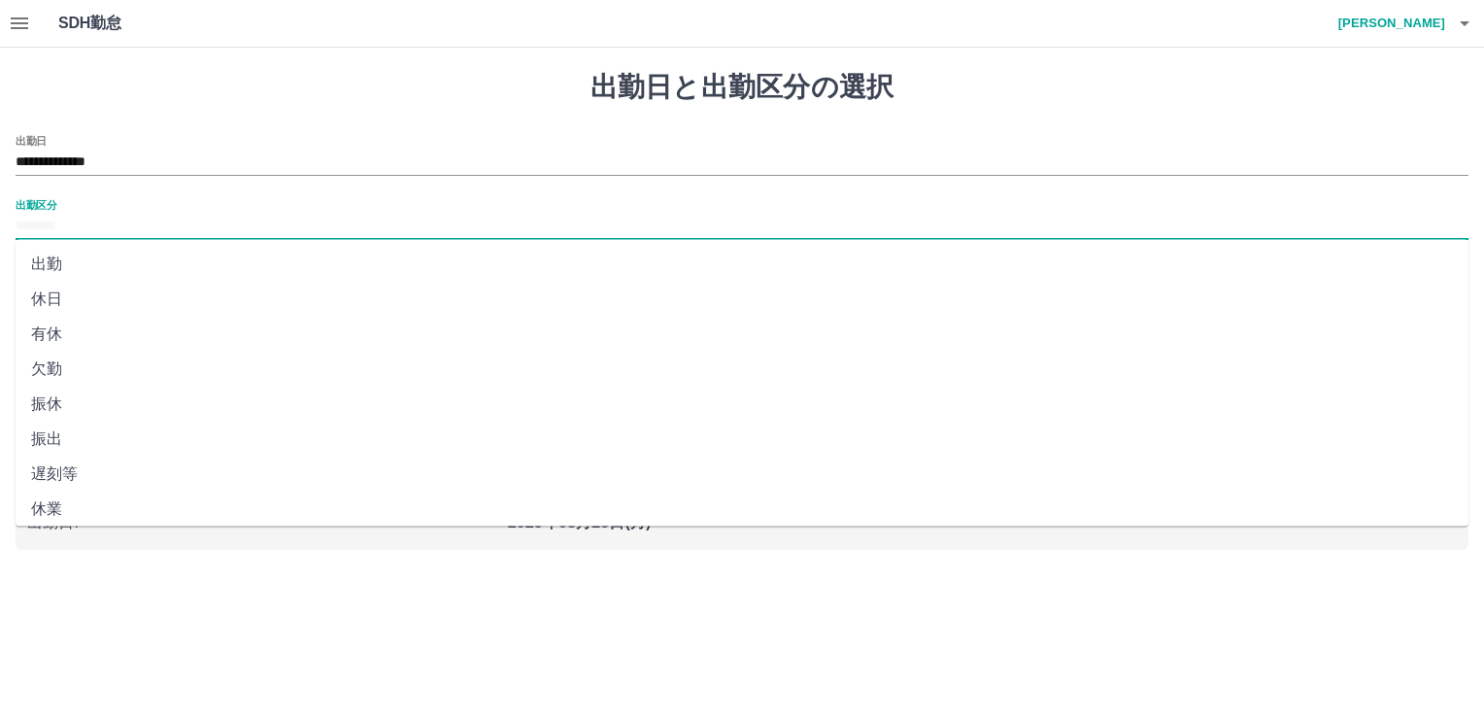
click at [67, 305] on li "休日" at bounding box center [742, 299] width 1453 height 35
type input "**"
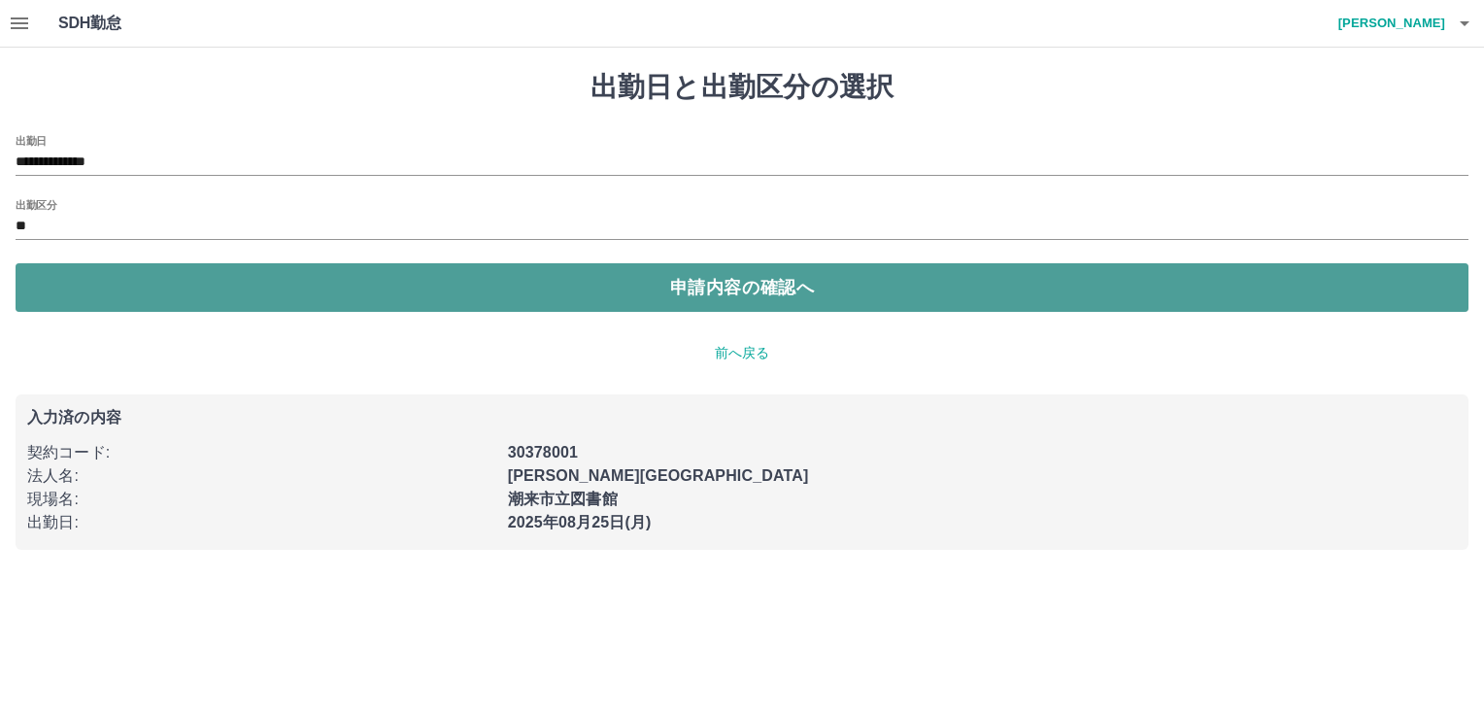
click at [380, 288] on button "申請内容の確認へ" at bounding box center [742, 287] width 1453 height 49
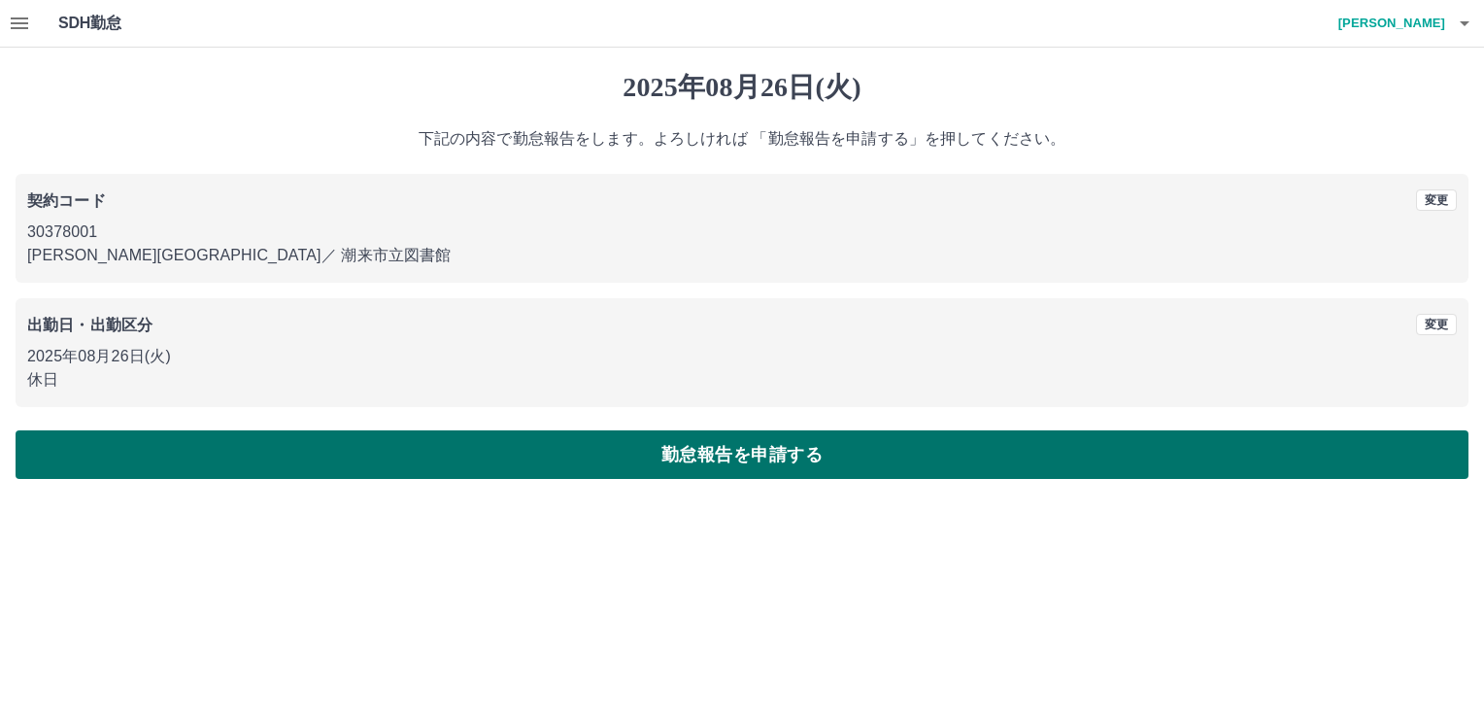
click at [761, 467] on button "勤怠報告を申請する" at bounding box center [742, 454] width 1453 height 49
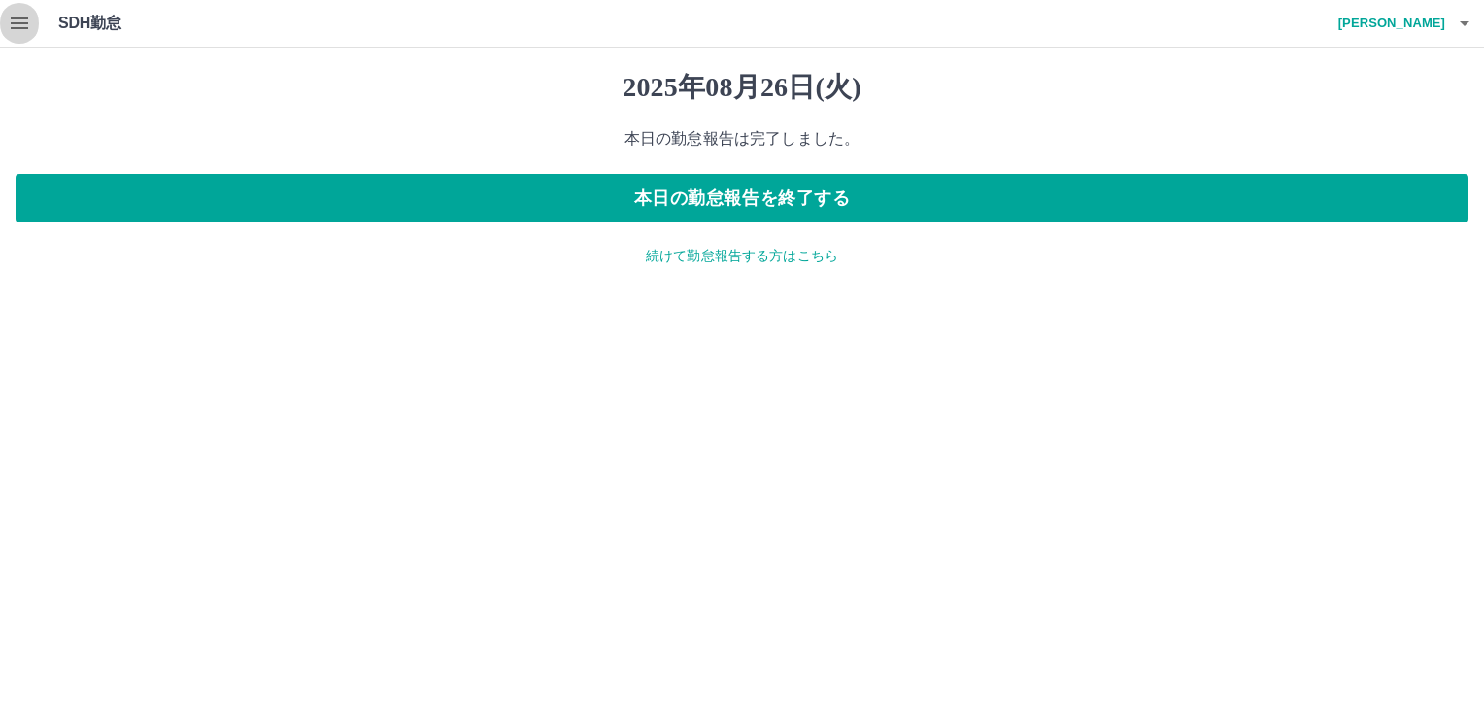
click at [12, 15] on icon "button" at bounding box center [19, 23] width 23 height 23
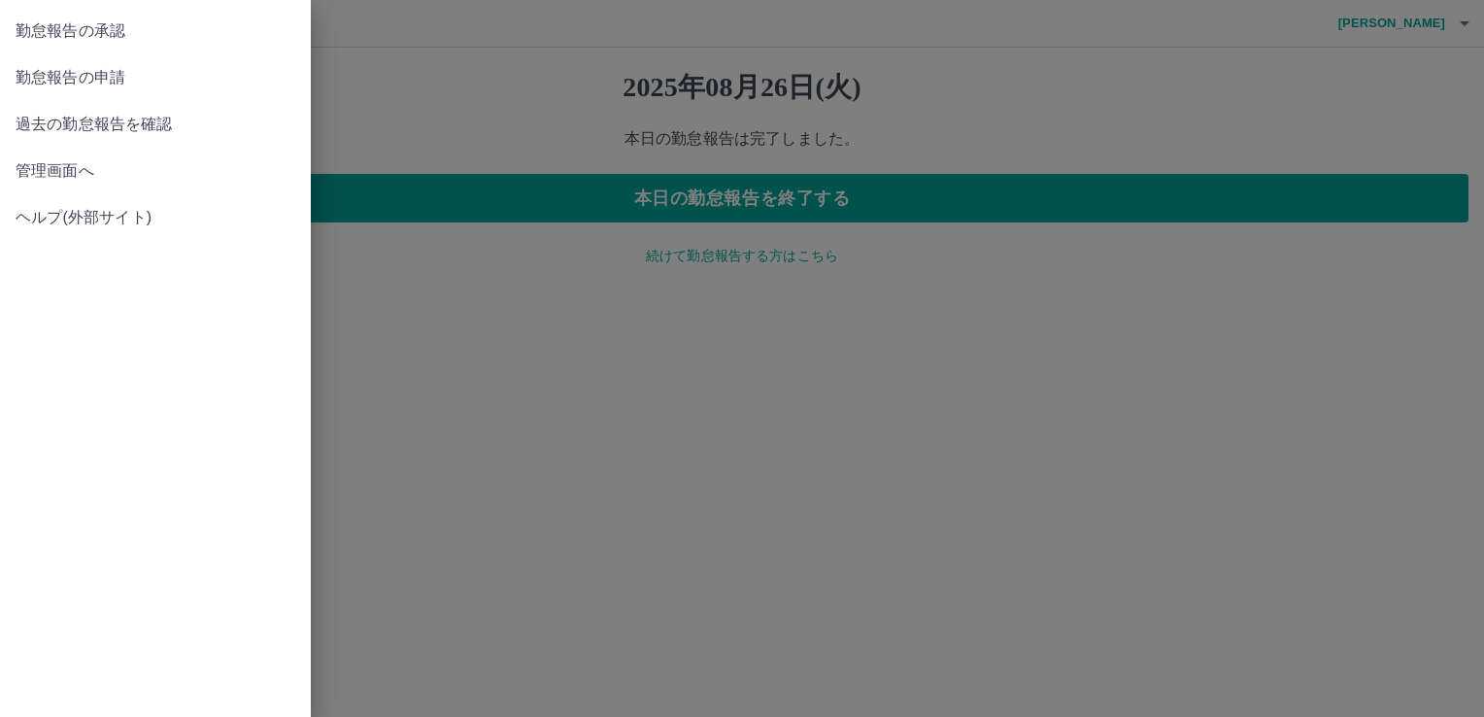
click at [45, 19] on span "勤怠報告の承認" at bounding box center [156, 30] width 280 height 23
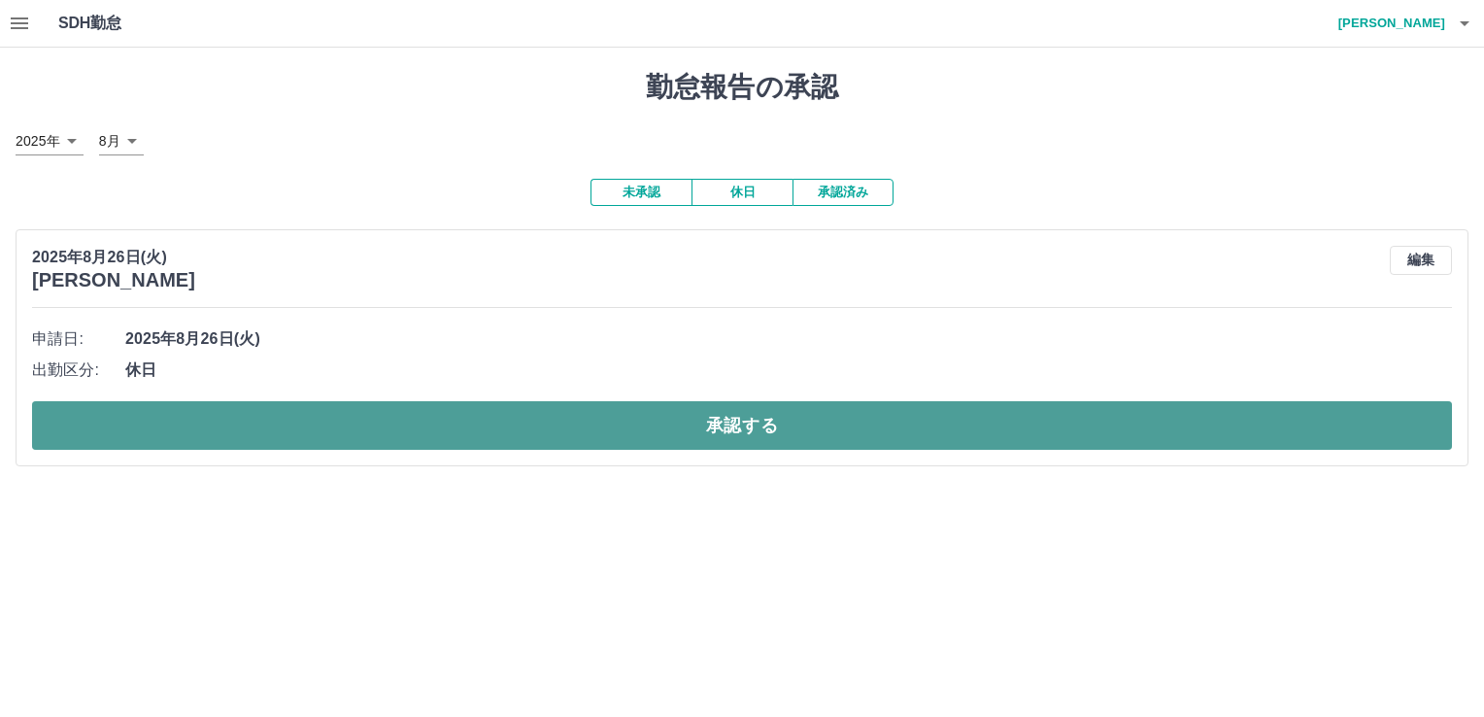
click at [311, 412] on button "承認する" at bounding box center [742, 425] width 1420 height 49
